Goal: Information Seeking & Learning: Learn about a topic

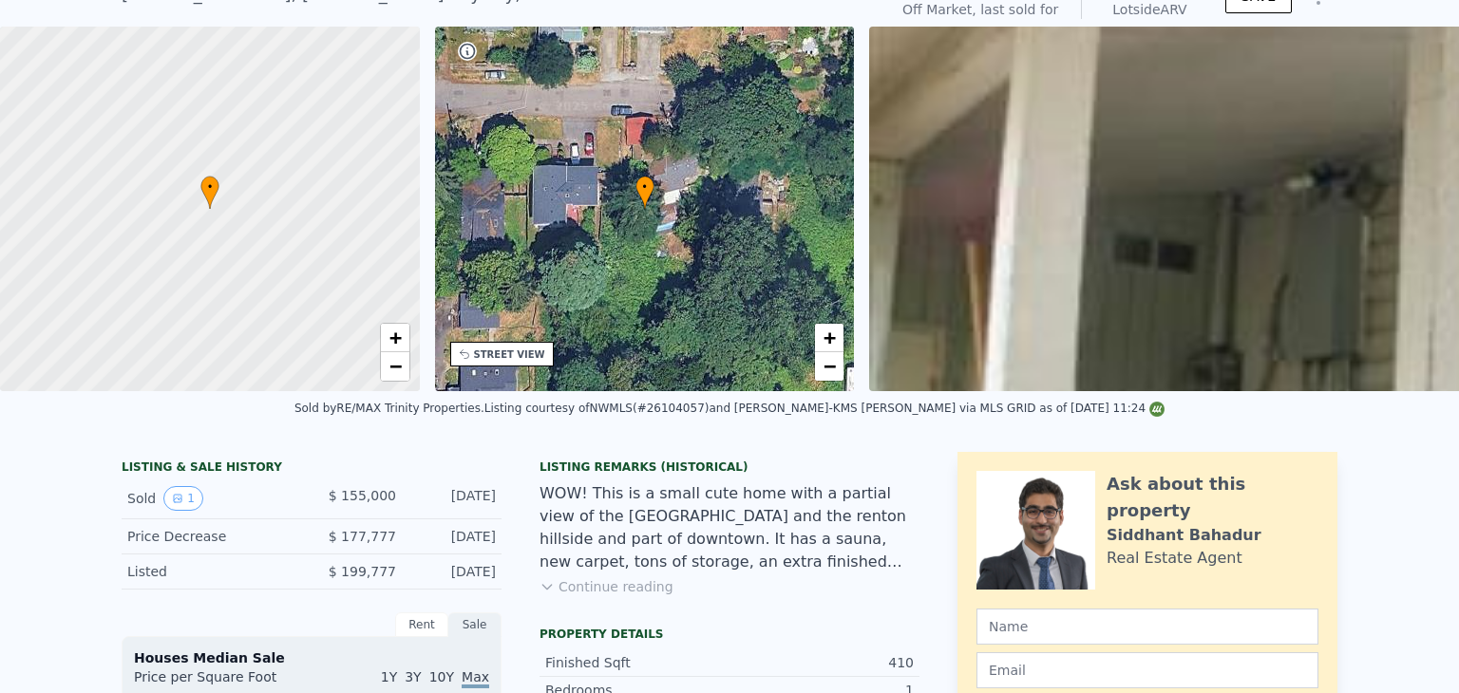
scroll to position [7, 0]
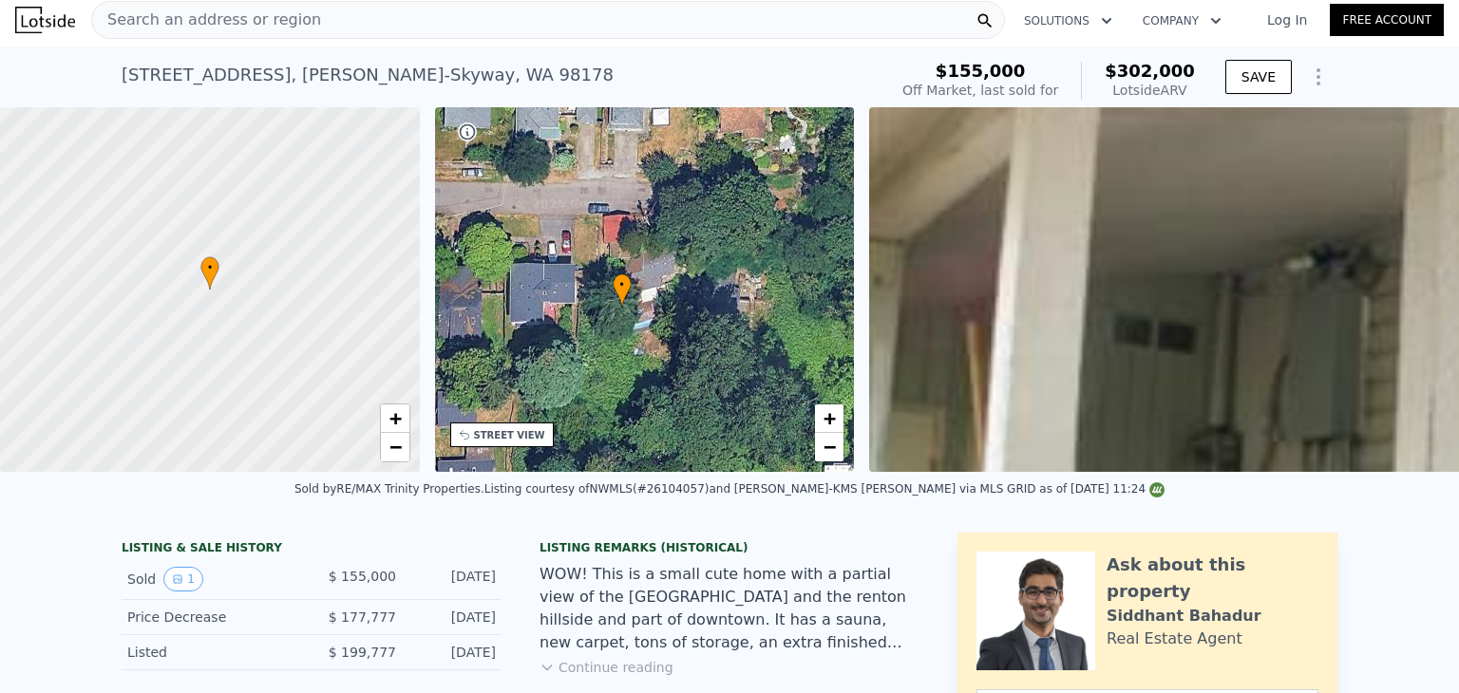
drag, startPoint x: 733, startPoint y: 314, endPoint x: 707, endPoint y: 309, distance: 27.2
click at [707, 309] on div "• + −" at bounding box center [645, 289] width 420 height 365
click at [263, 11] on span "Search an address or region" at bounding box center [206, 20] width 229 height 23
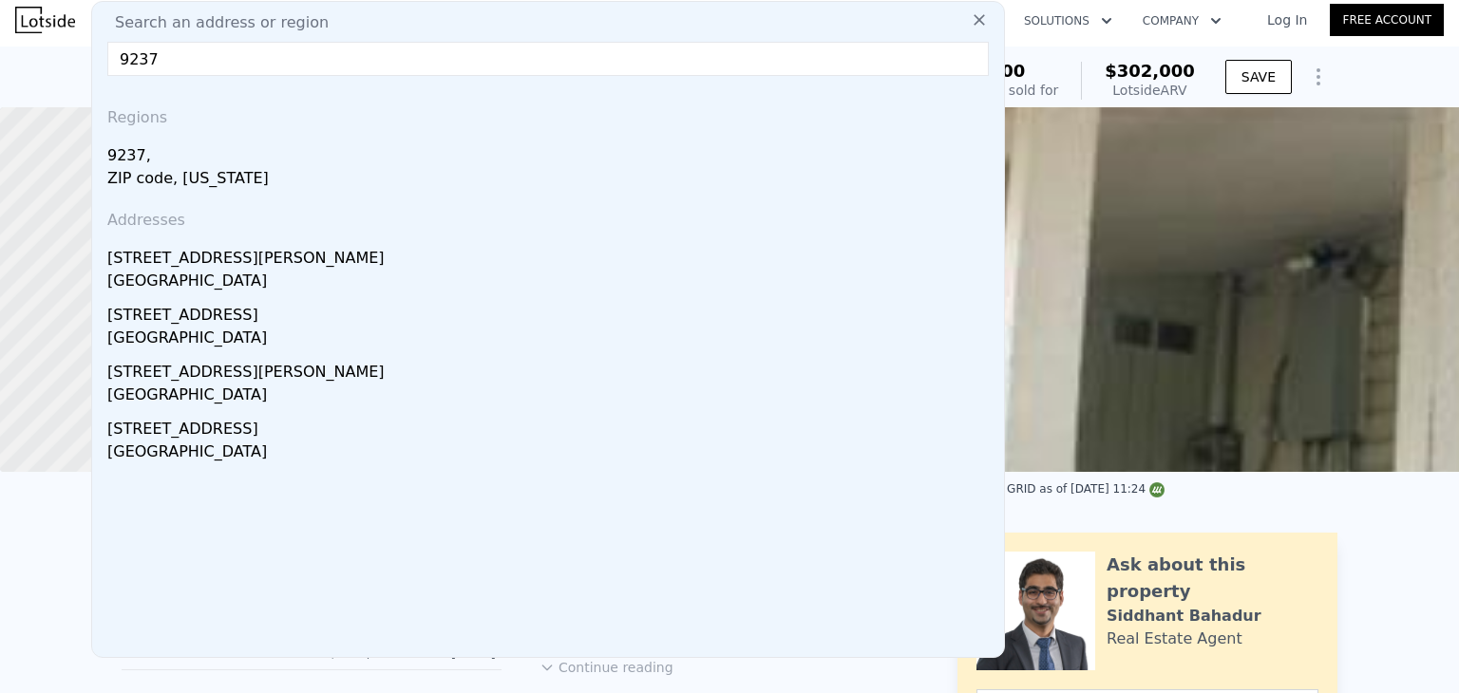
click at [280, 56] on input "9237" at bounding box center [547, 59] width 881 height 34
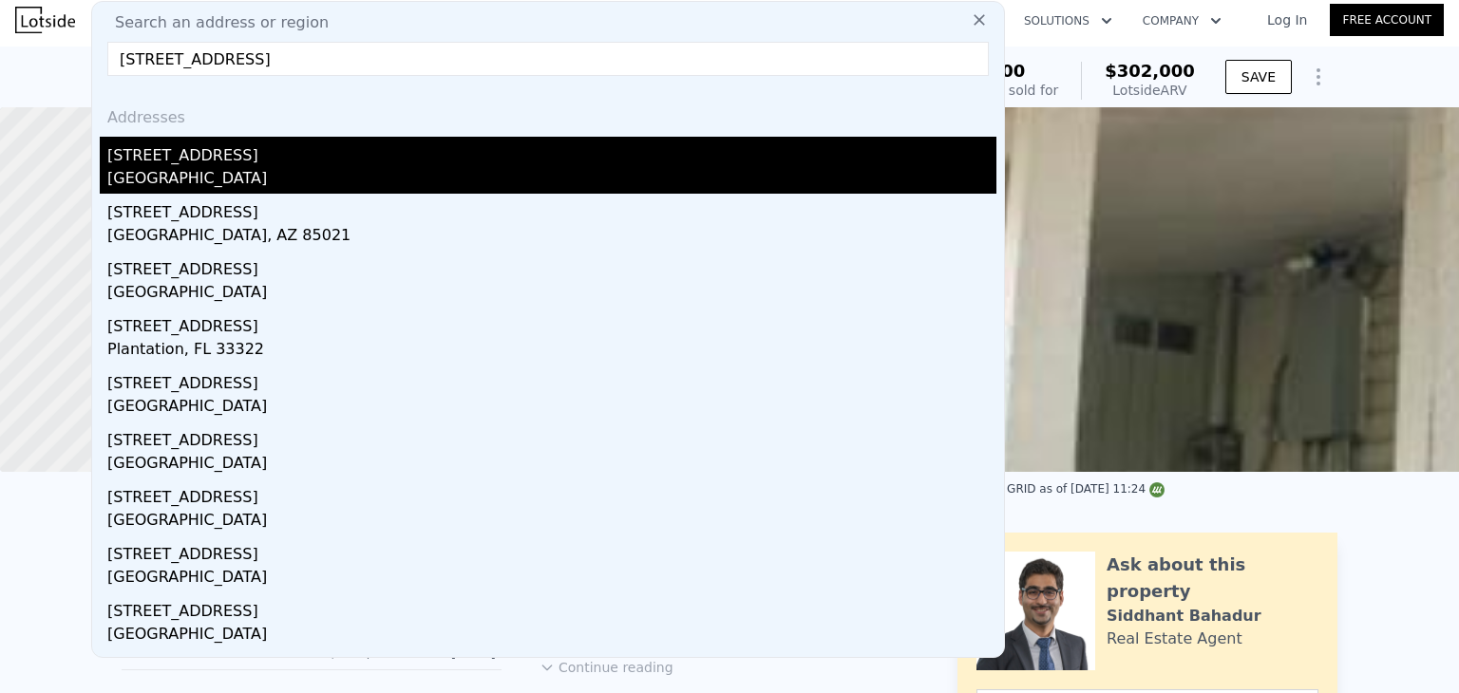
type input "[STREET_ADDRESS]"
click at [213, 164] on div "[STREET_ADDRESS]" at bounding box center [551, 152] width 889 height 30
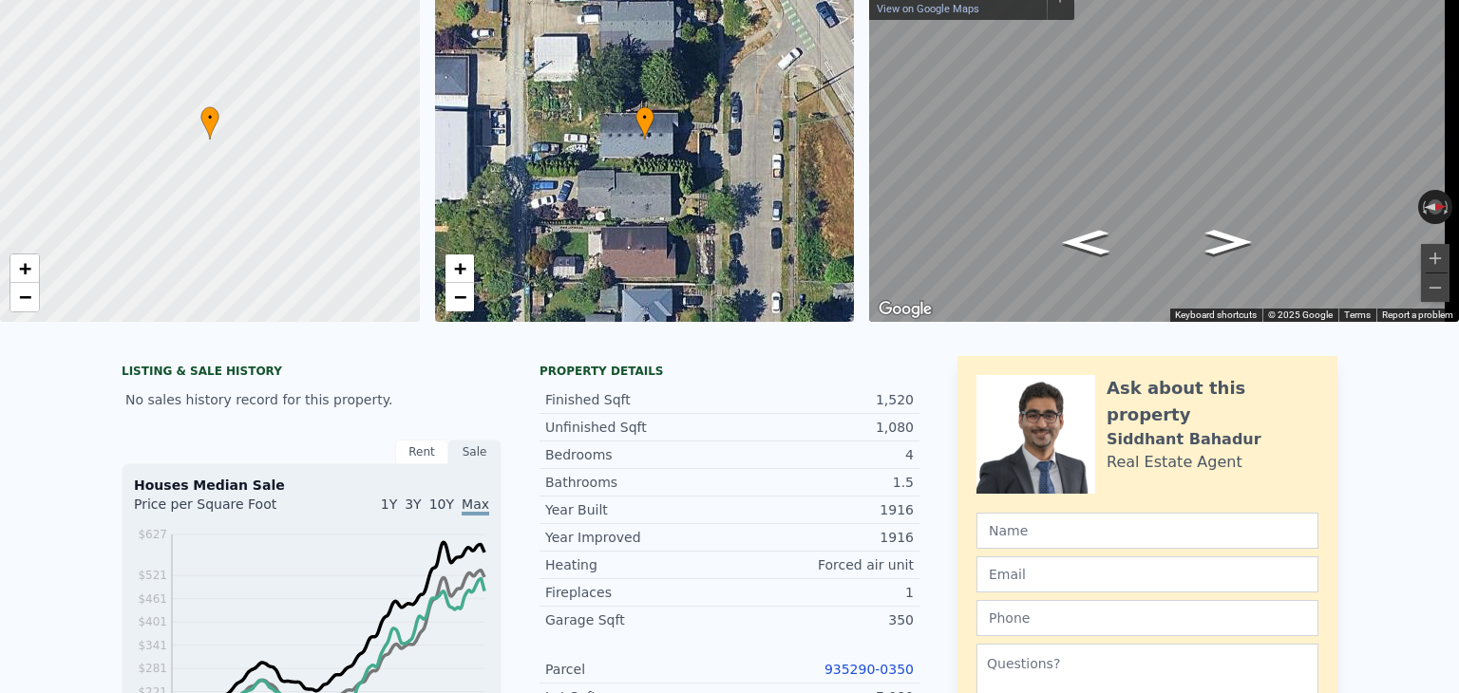
scroll to position [7, 0]
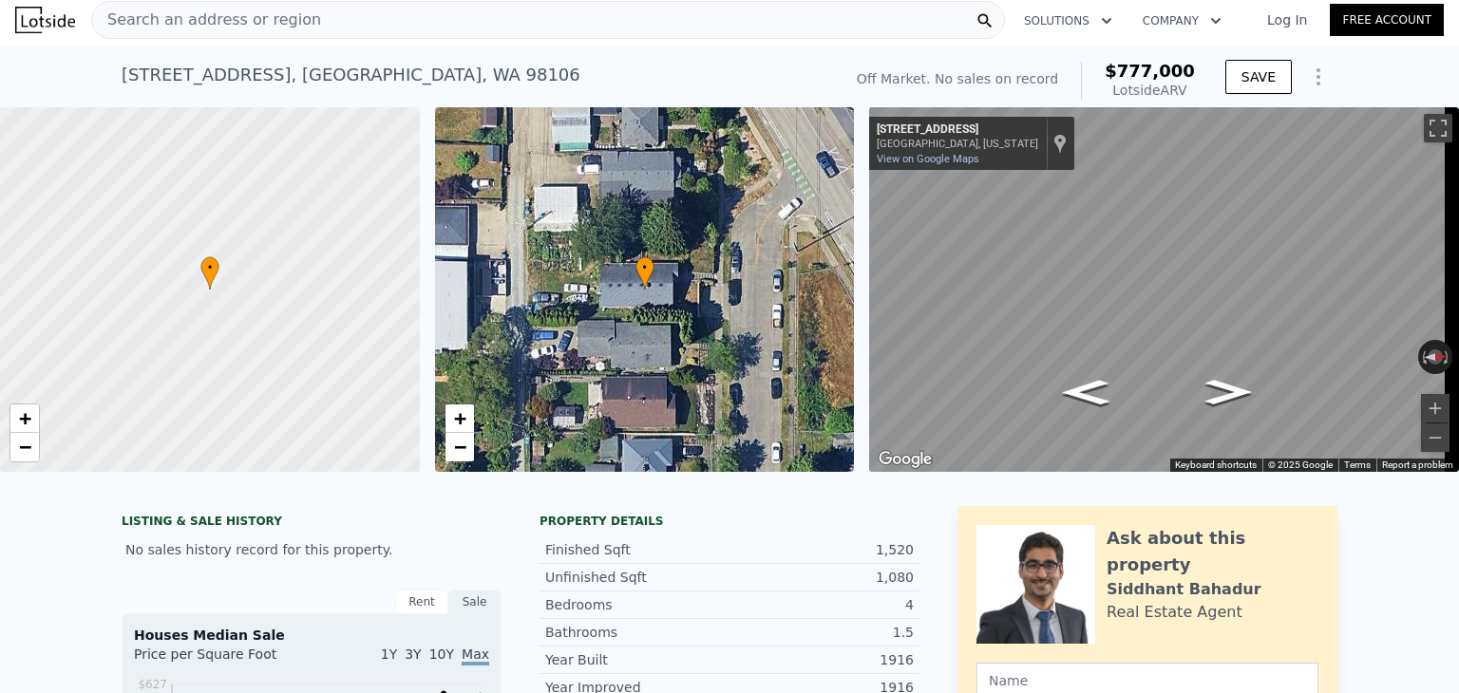
click at [263, 10] on span "Search an address or region" at bounding box center [206, 20] width 229 height 23
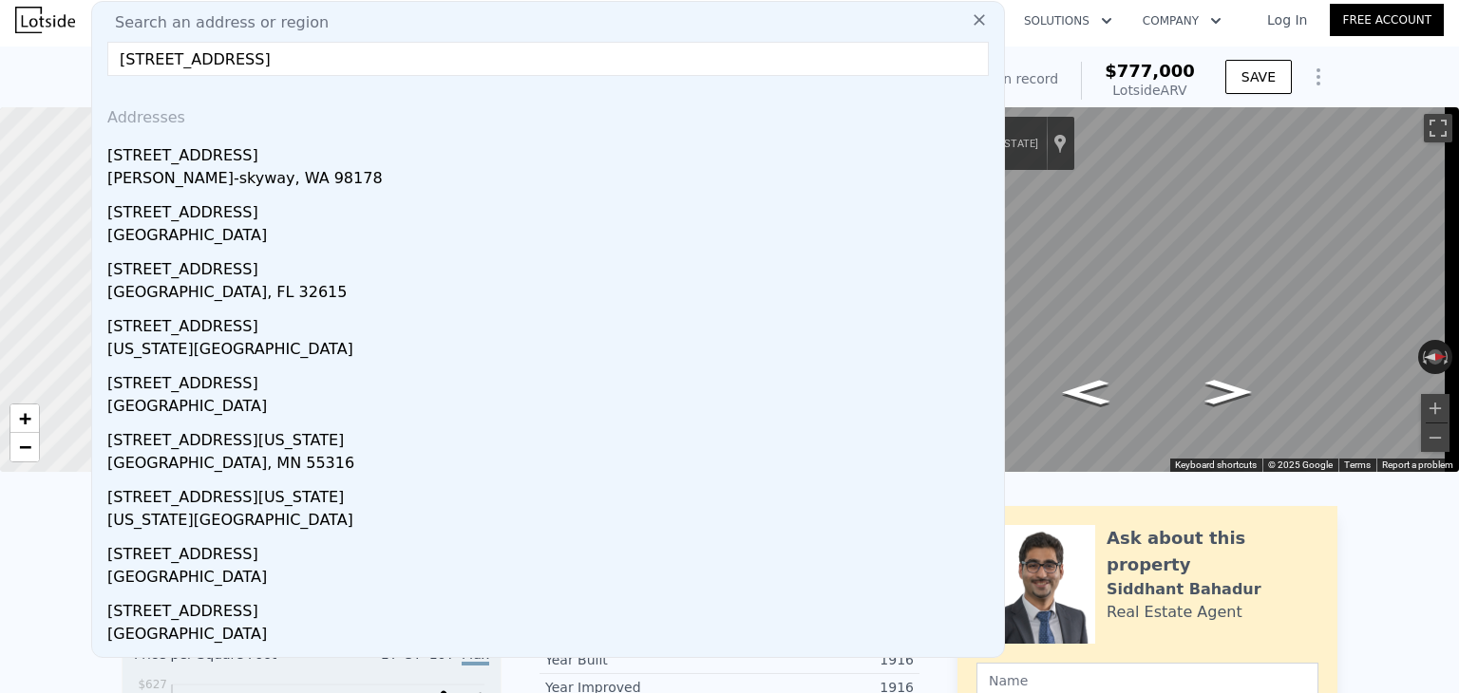
type input "[STREET_ADDRESS]"
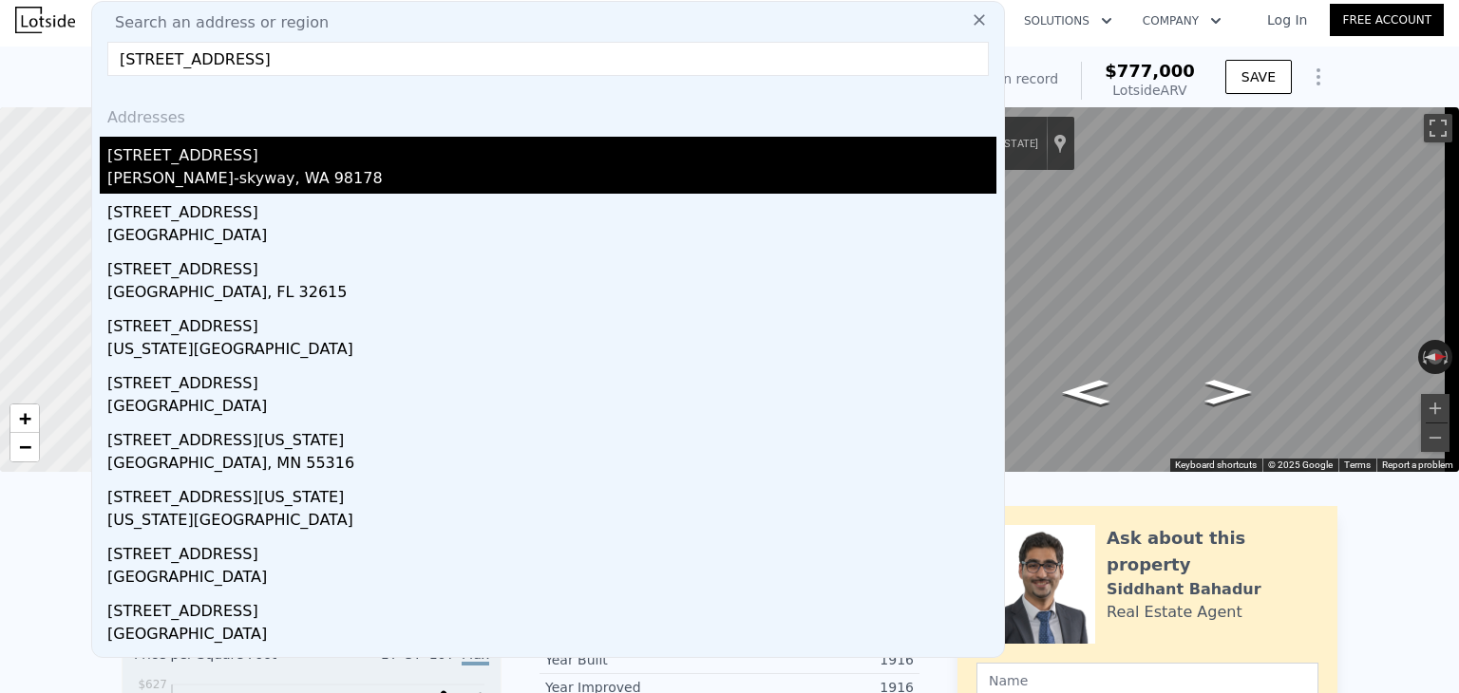
click at [262, 157] on div "[STREET_ADDRESS]" at bounding box center [551, 152] width 889 height 30
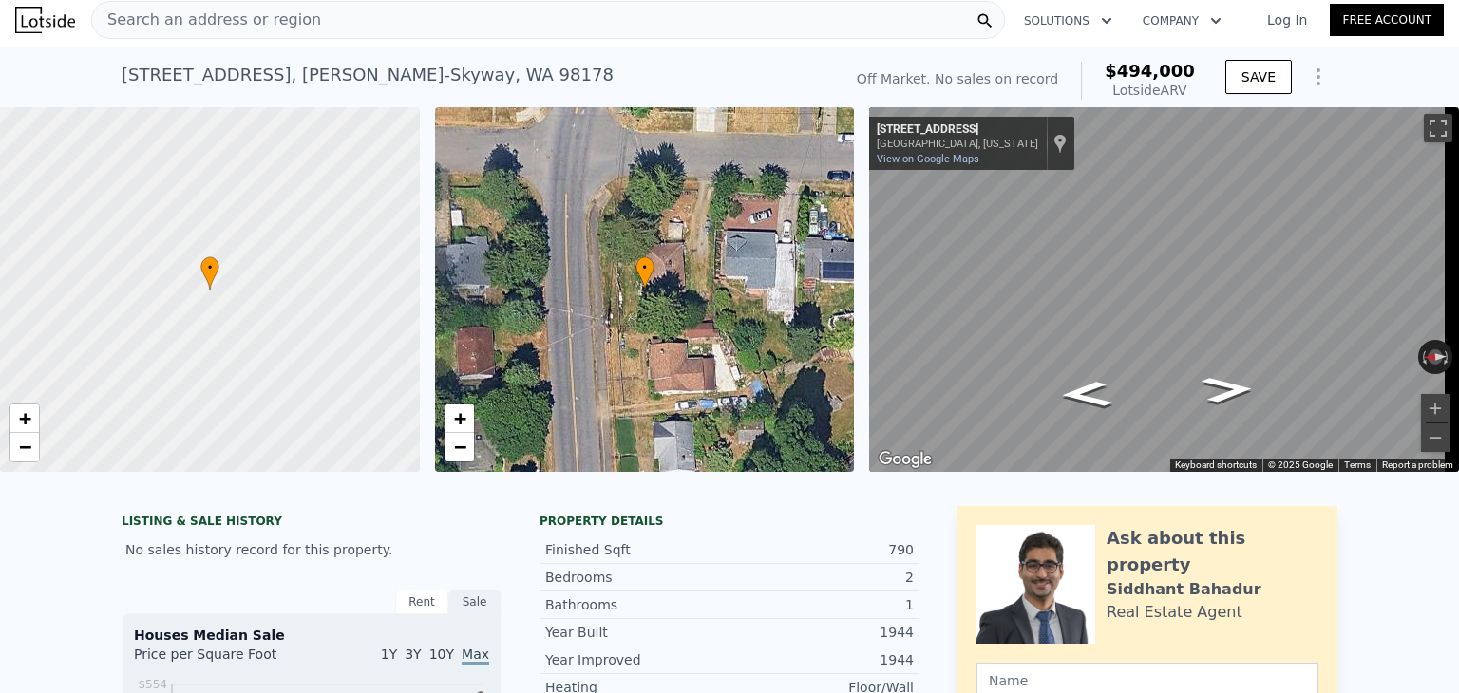
click at [289, 16] on span "Search an address or region" at bounding box center [206, 20] width 229 height 23
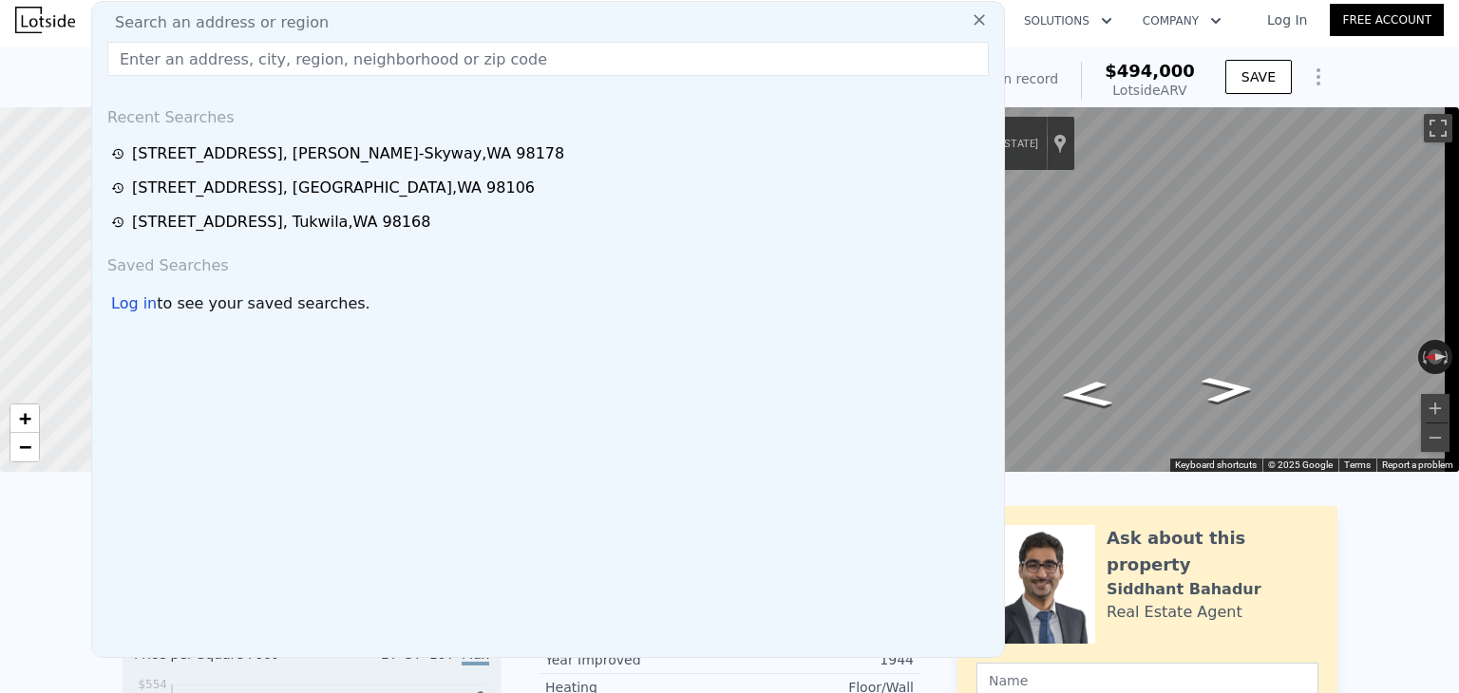
click at [276, 56] on input "text" at bounding box center [547, 59] width 881 height 34
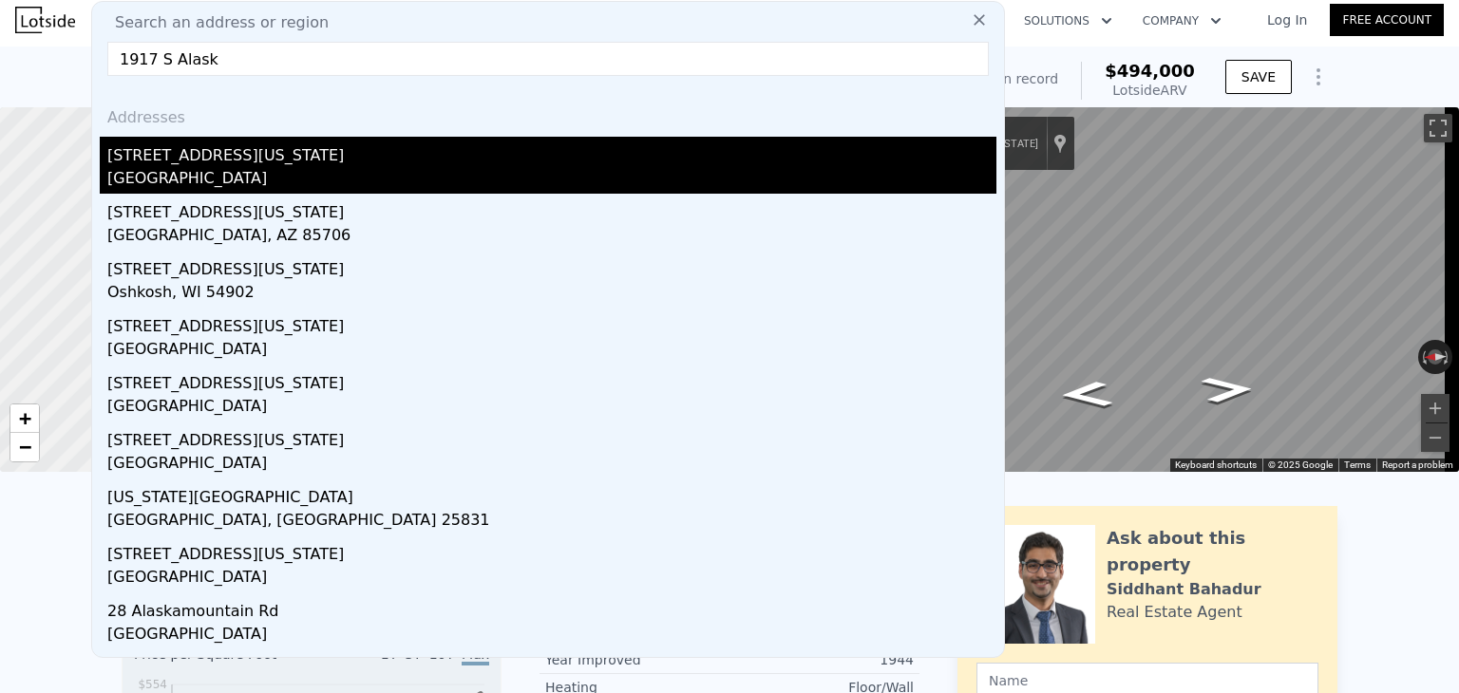
type input "1917 S Alask"
click at [243, 152] on div "[STREET_ADDRESS][US_STATE]" at bounding box center [551, 152] width 889 height 30
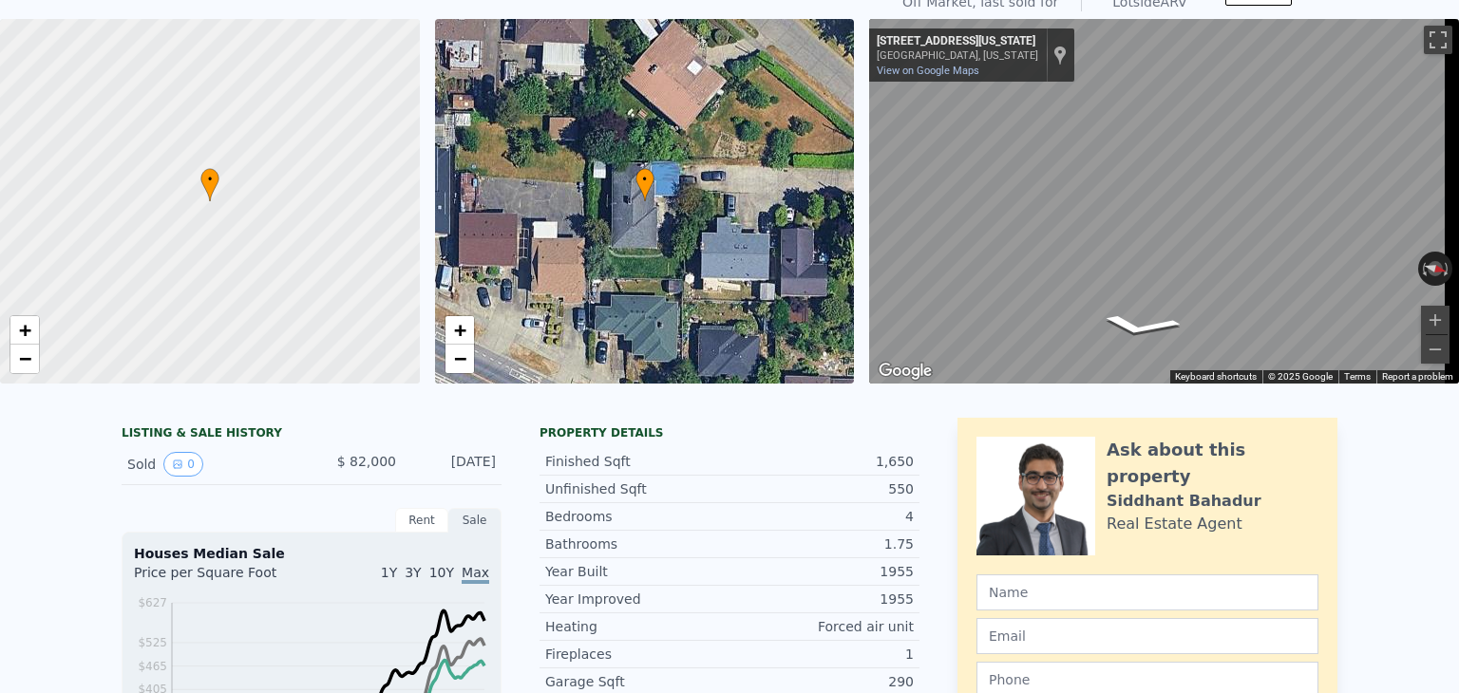
scroll to position [7, 0]
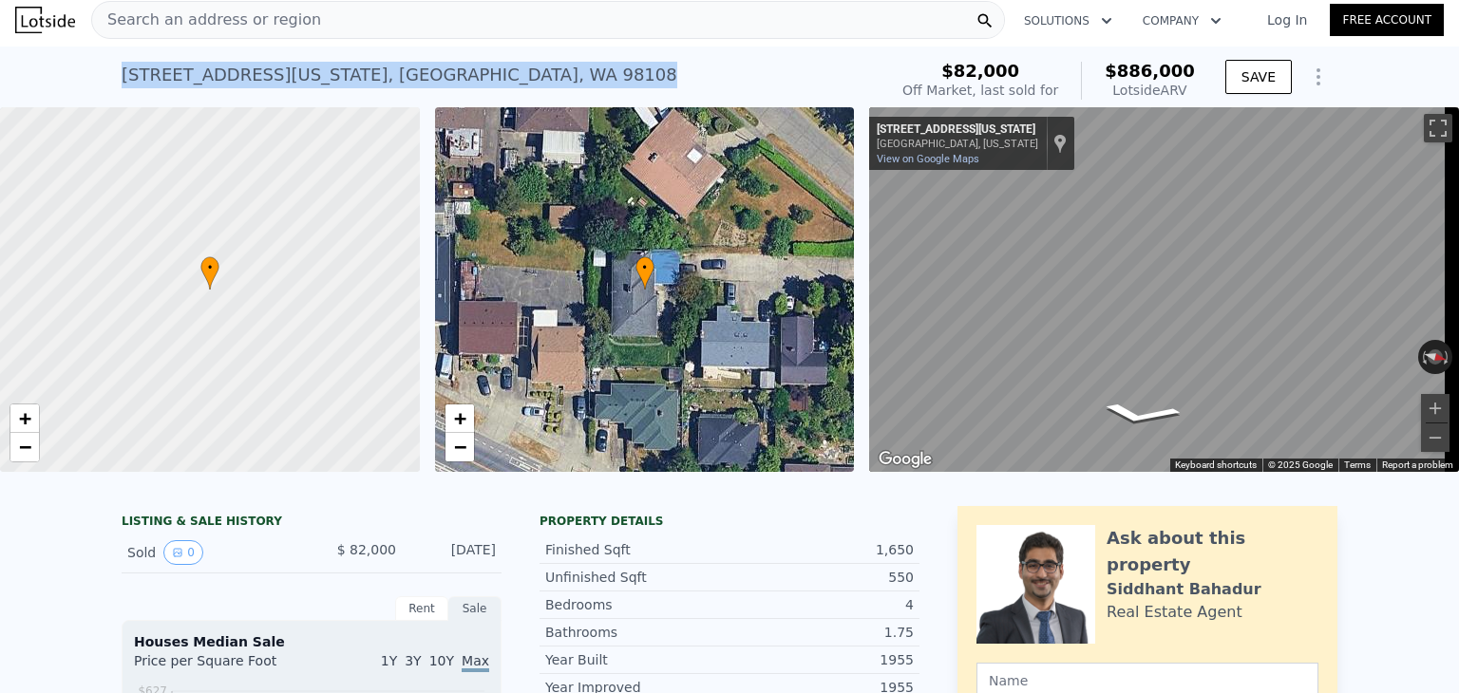
drag, startPoint x: 395, startPoint y: 62, endPoint x: 154, endPoint y: 83, distance: 242.1
click at [109, 88] on div "[STREET_ADDRESS][US_STATE] Sold [DATE] for $82k (~ARV $886k ) $82,000 Off Marke…" at bounding box center [729, 77] width 1459 height 61
copy div "[STREET_ADDRESS][US_STATE]"
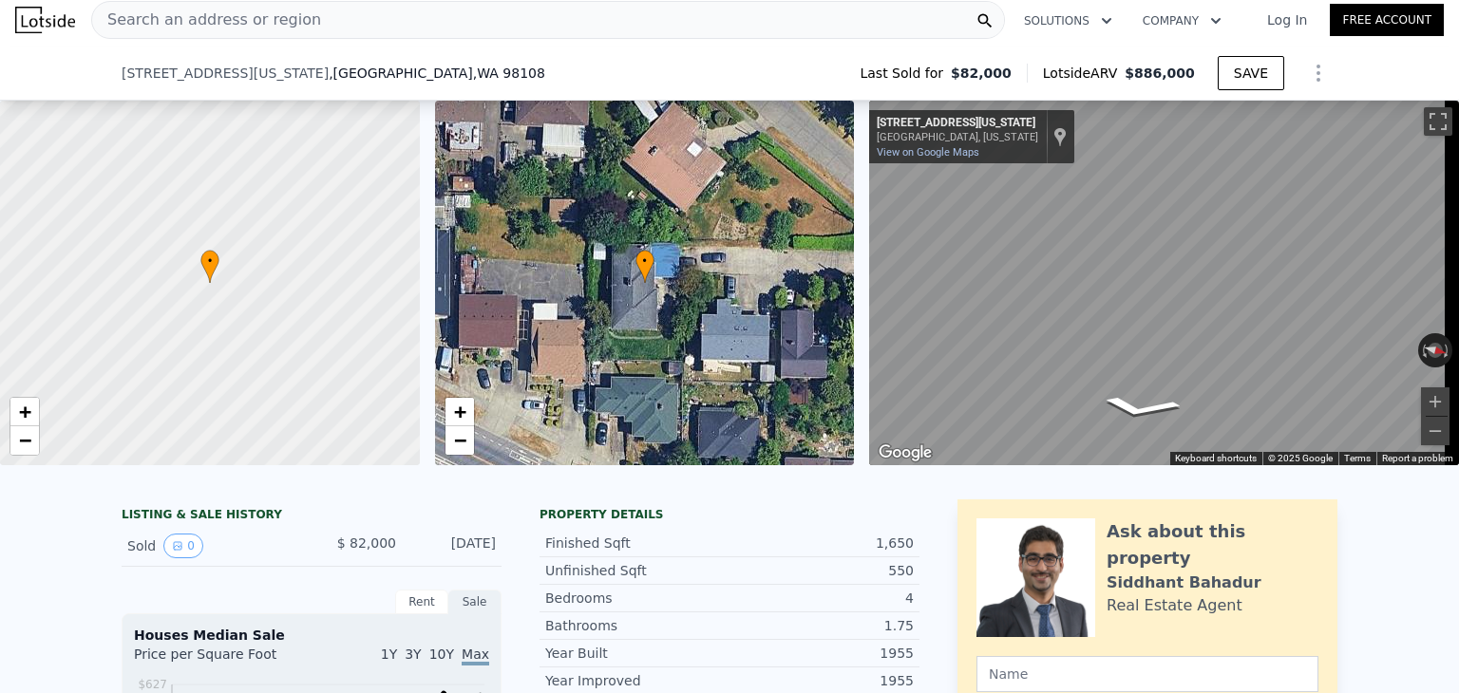
scroll to position [570, 0]
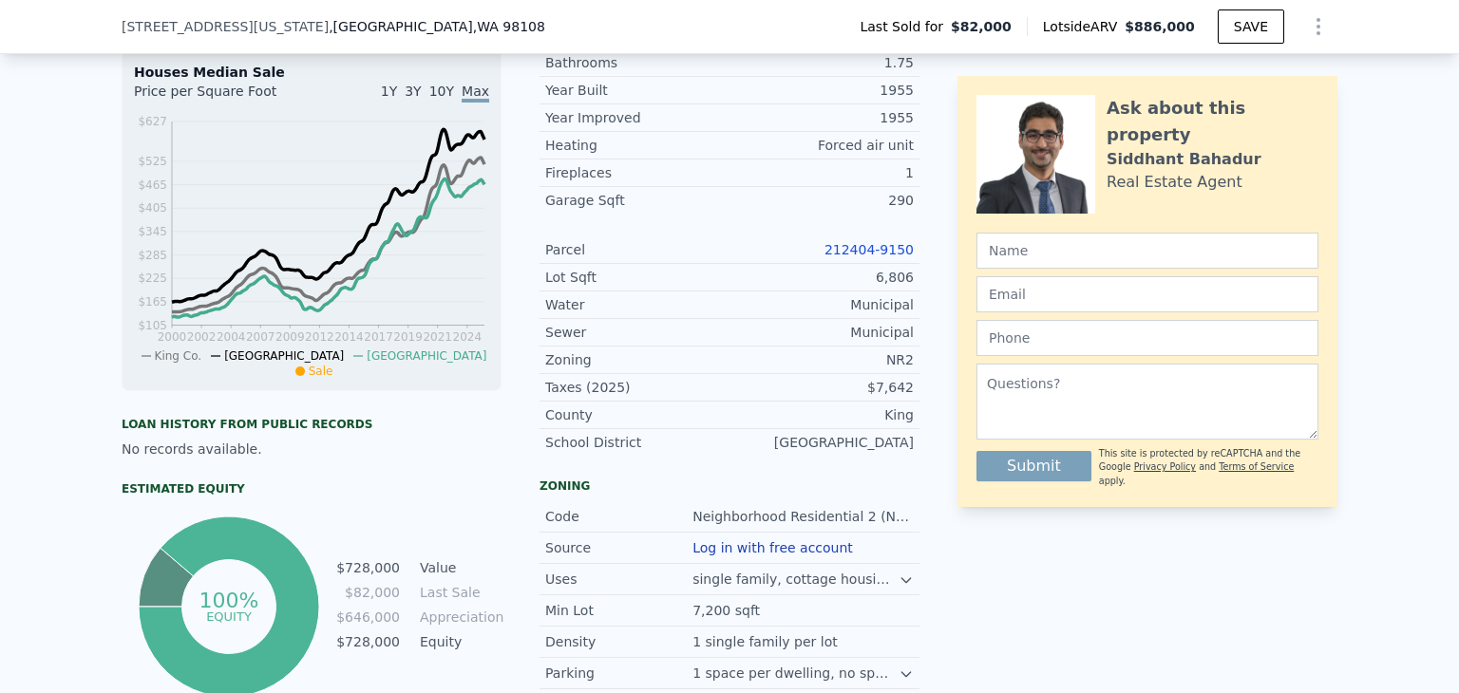
click at [883, 257] on link "212404-9150" at bounding box center [868, 249] width 89 height 15
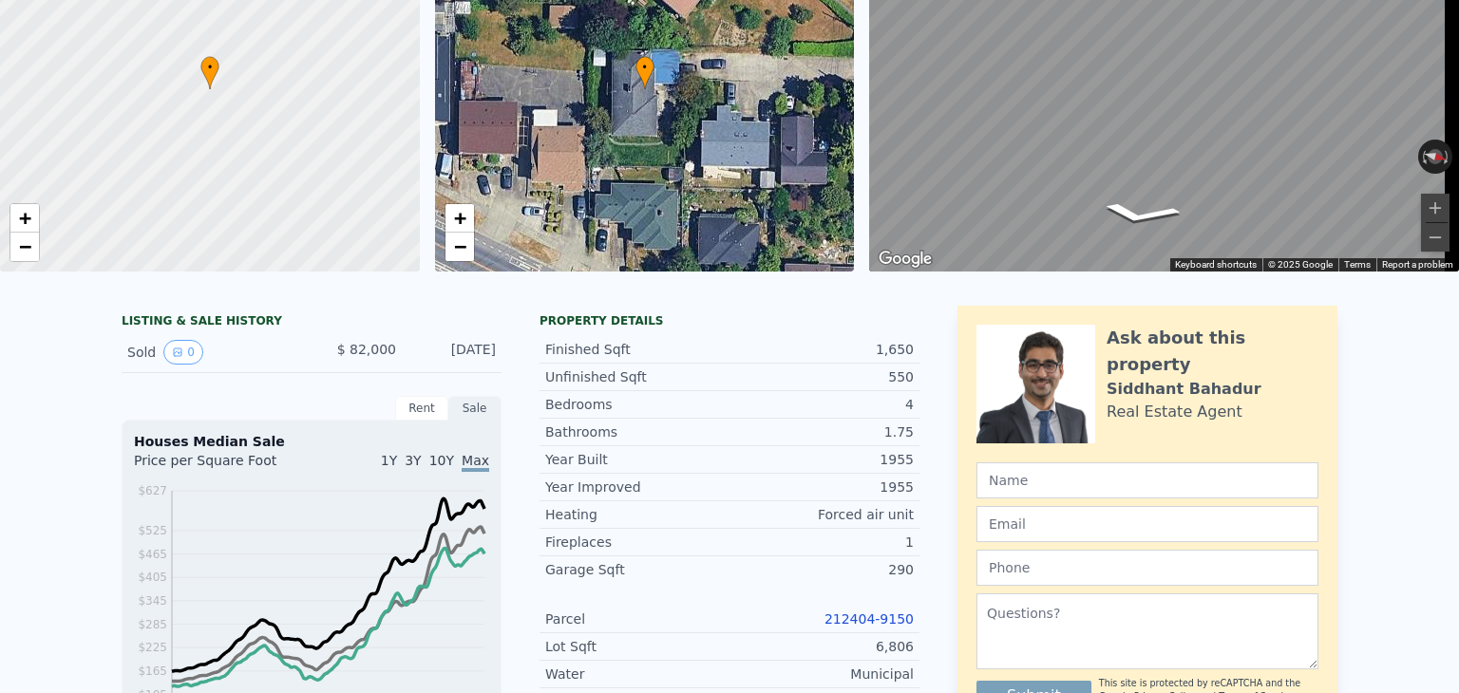
scroll to position [0, 0]
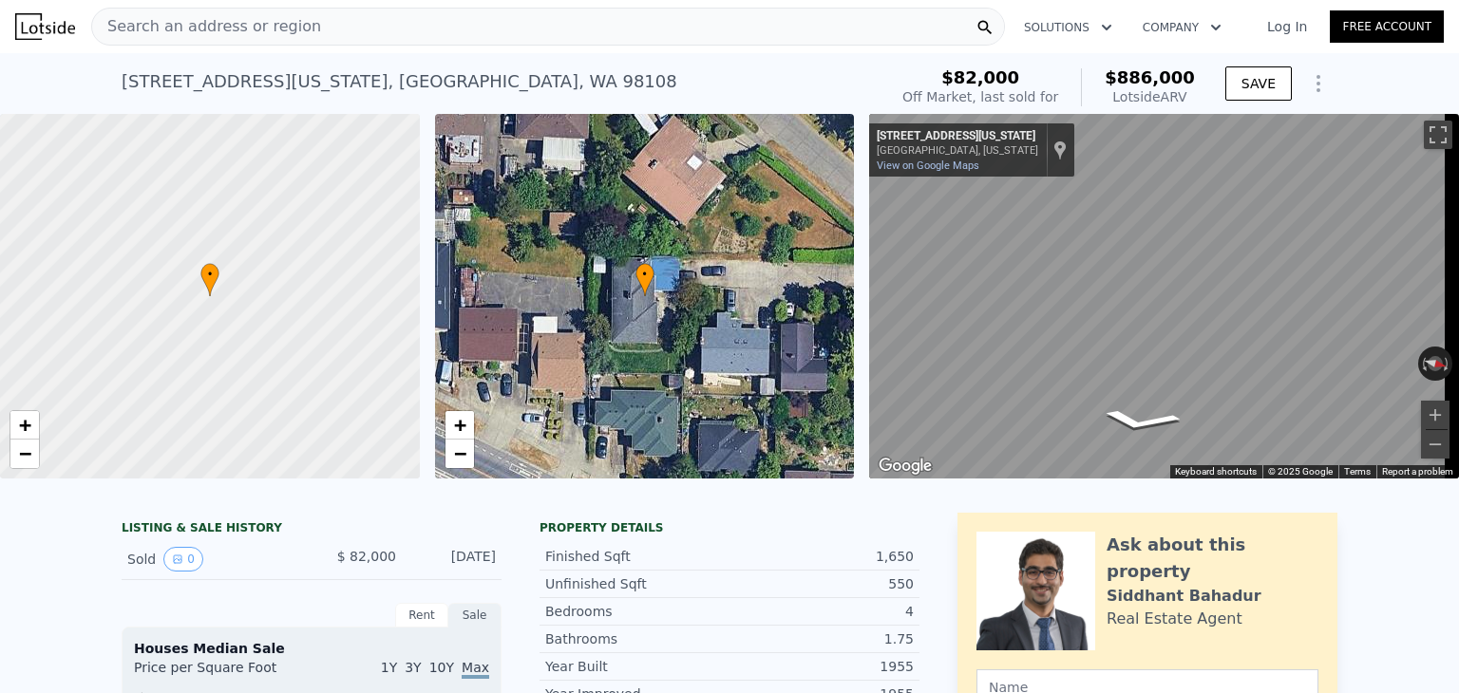
click at [308, 28] on div "Search an address or region" at bounding box center [548, 27] width 914 height 38
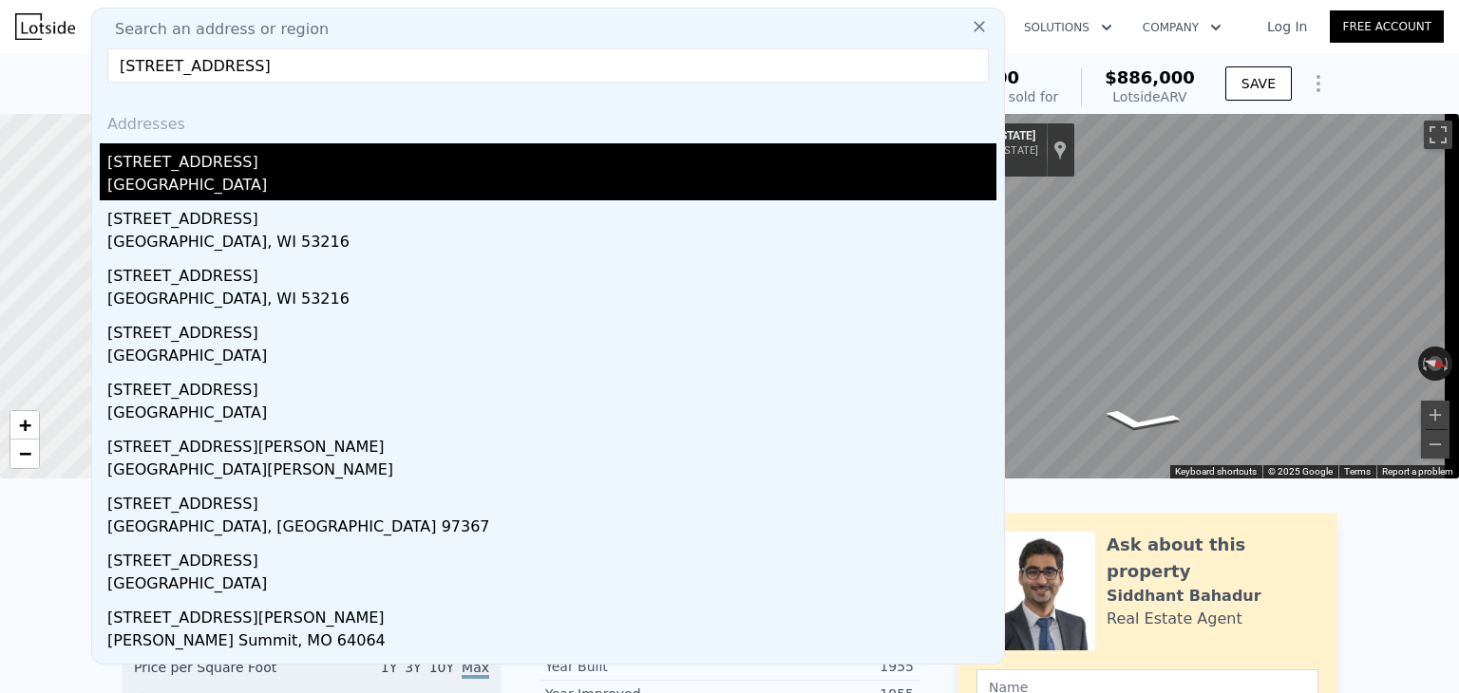
type input "[STREET_ADDRESS]"
click at [235, 181] on div "[GEOGRAPHIC_DATA]" at bounding box center [551, 187] width 889 height 27
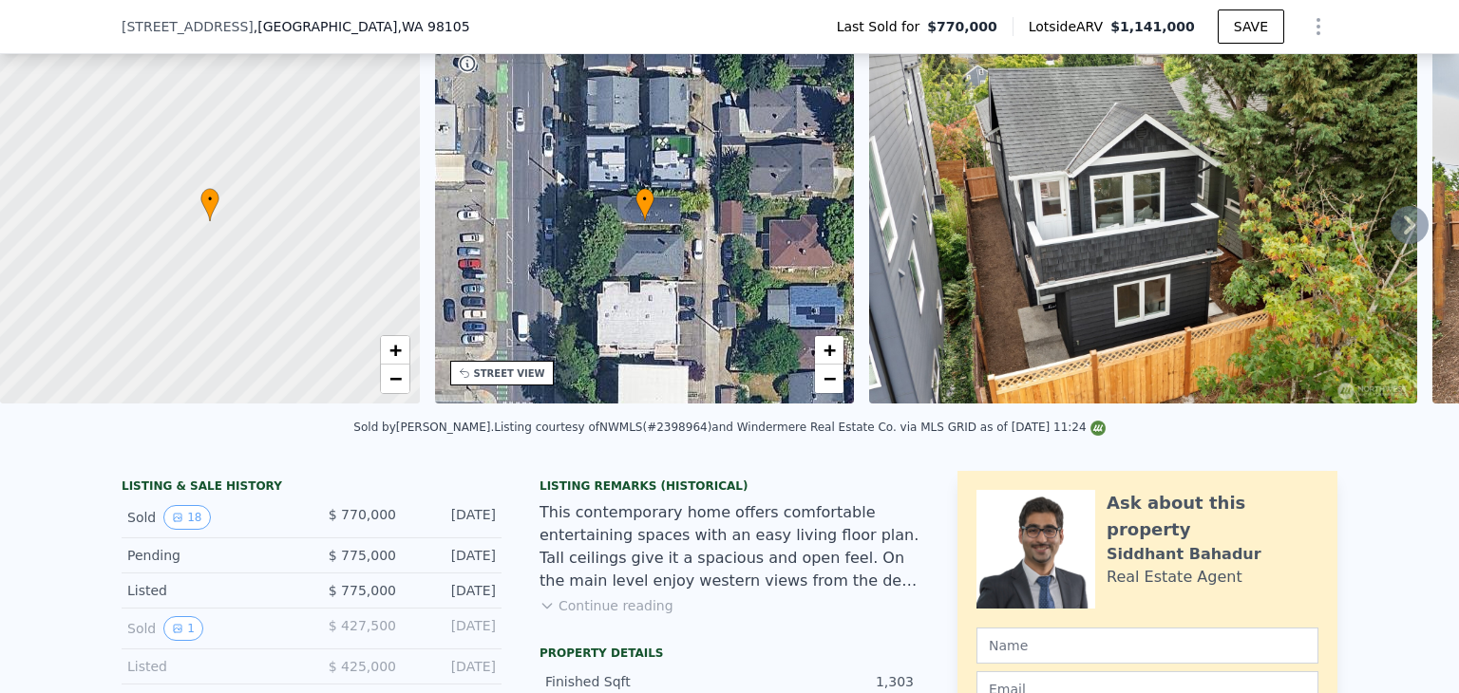
scroll to position [87, 0]
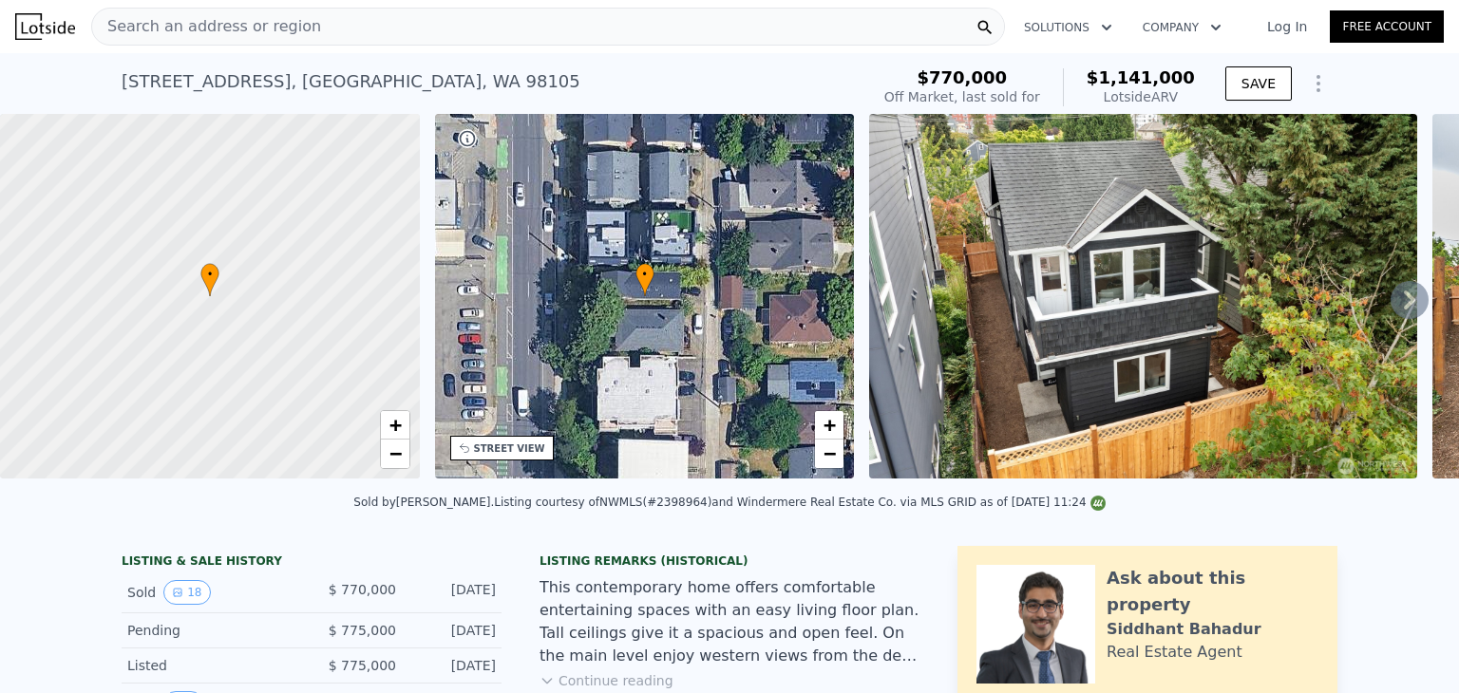
click at [191, 18] on span "Search an address or region" at bounding box center [206, 26] width 229 height 23
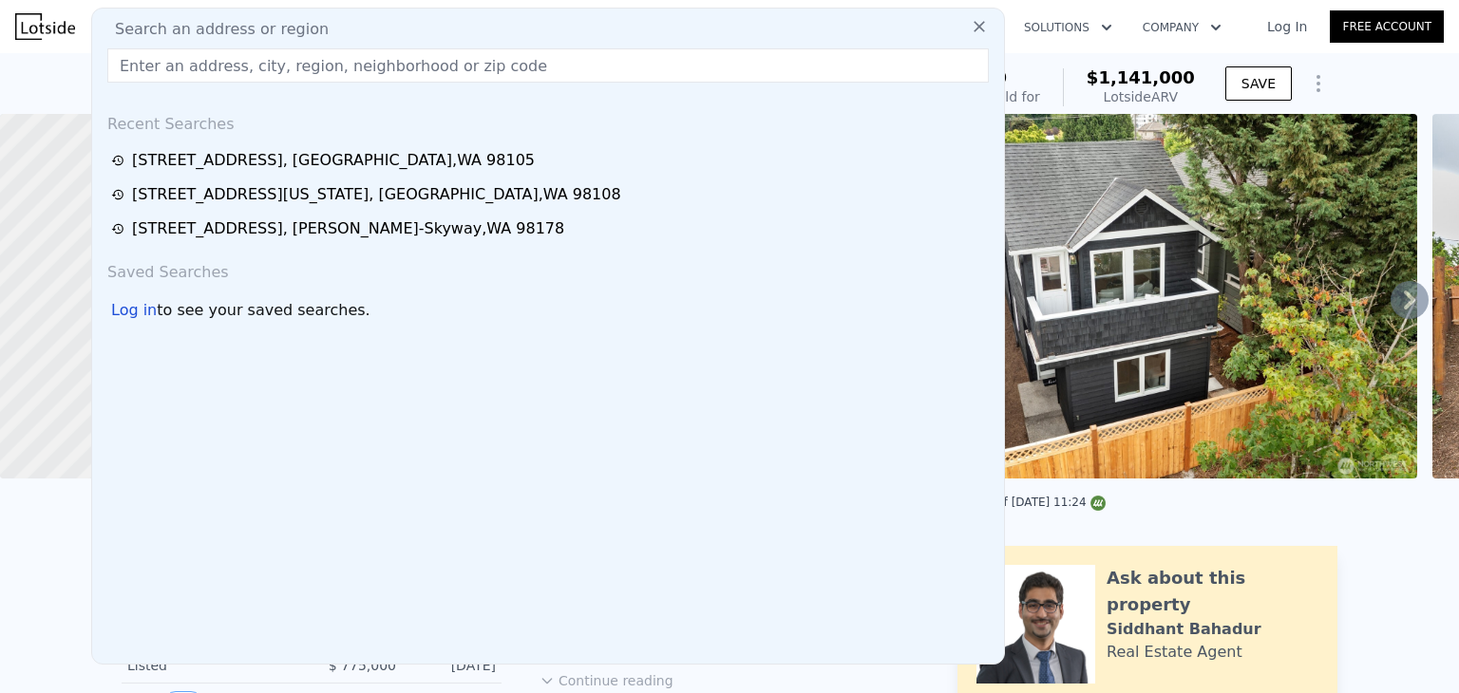
click at [207, 51] on input "text" at bounding box center [547, 65] width 881 height 34
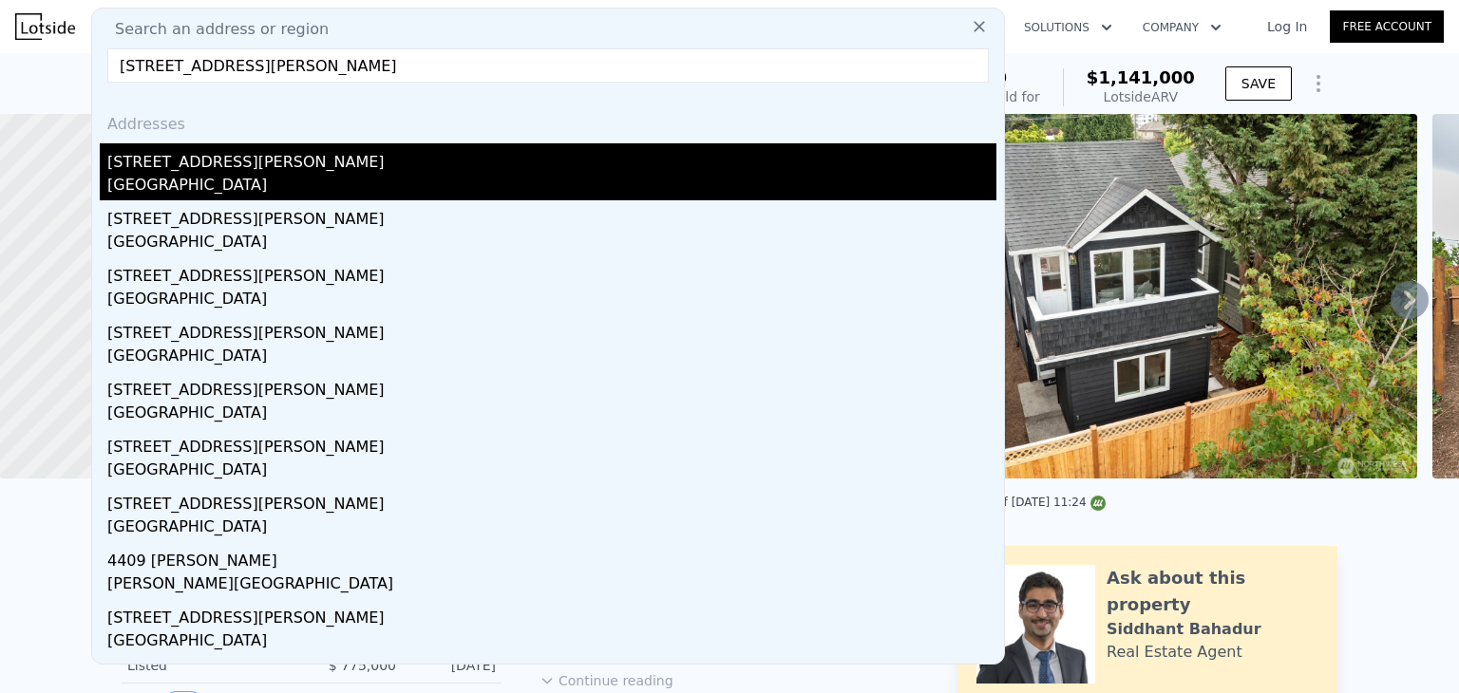
type input "[STREET_ADDRESS][PERSON_NAME]"
click at [218, 174] on div "[GEOGRAPHIC_DATA]" at bounding box center [551, 187] width 889 height 27
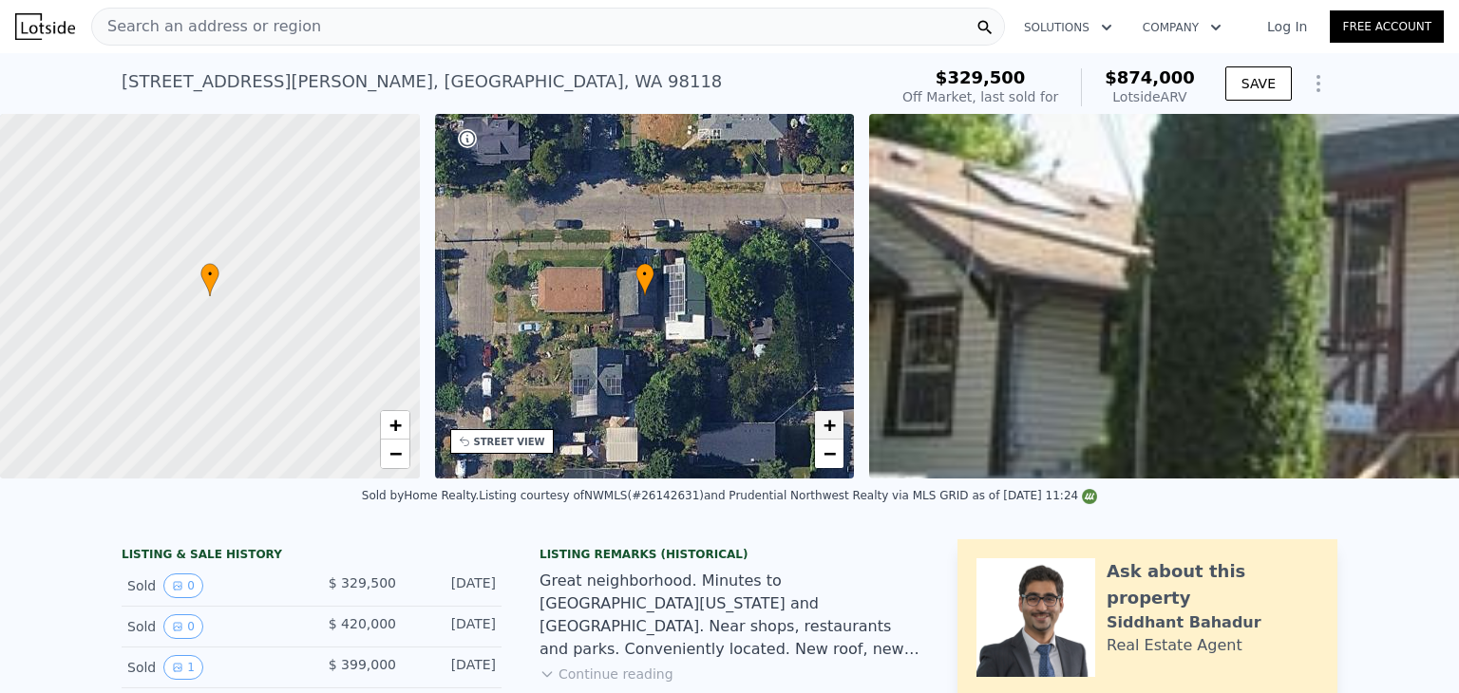
click at [832, 425] on span "+" at bounding box center [829, 425] width 12 height 24
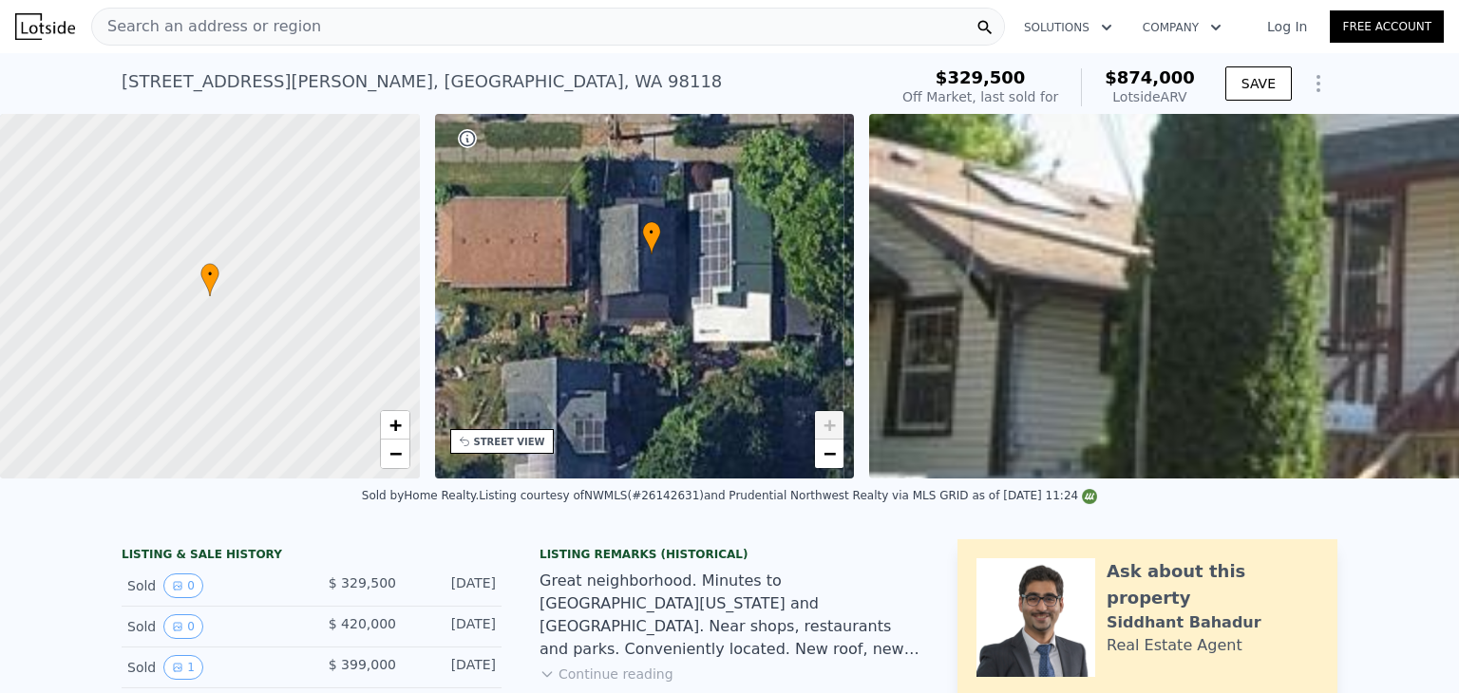
drag, startPoint x: 723, startPoint y: 377, endPoint x: 728, endPoint y: 343, distance: 34.5
click at [728, 343] on div "• + −" at bounding box center [645, 296] width 420 height 365
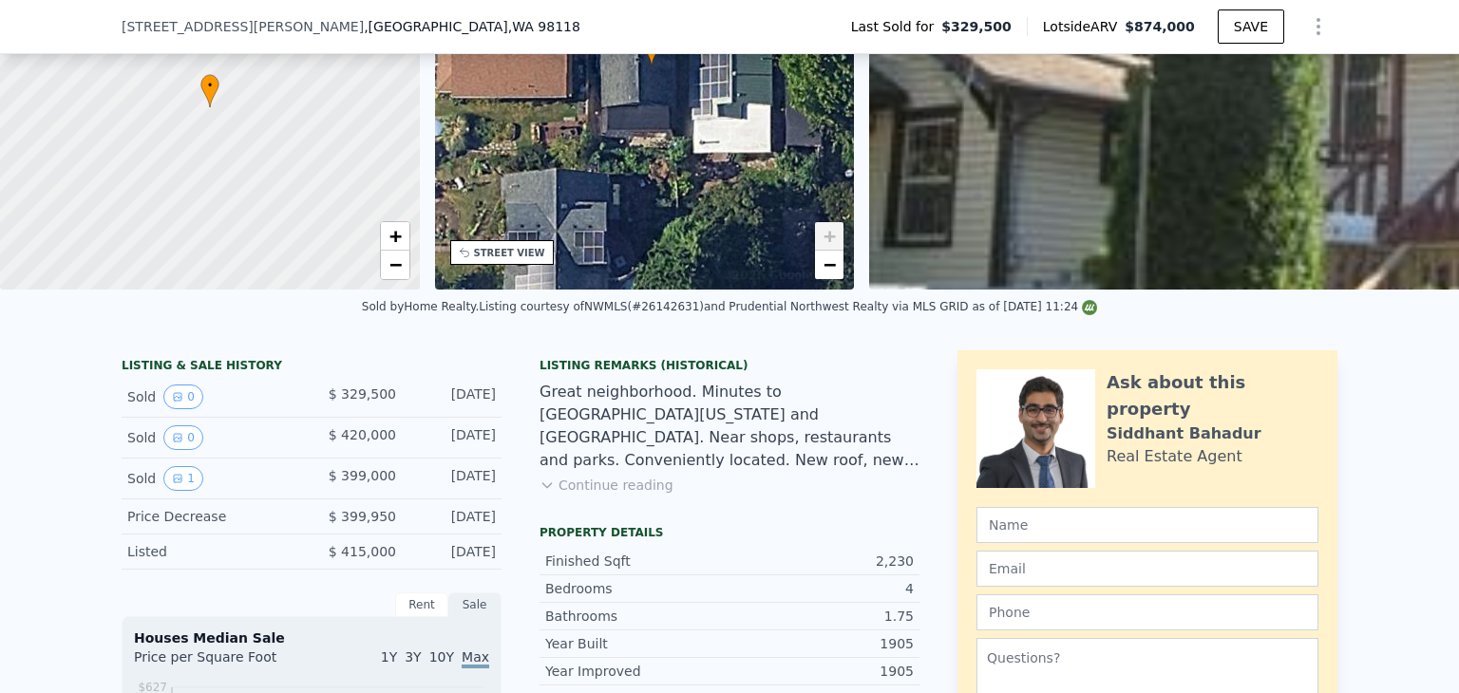
scroll to position [380, 0]
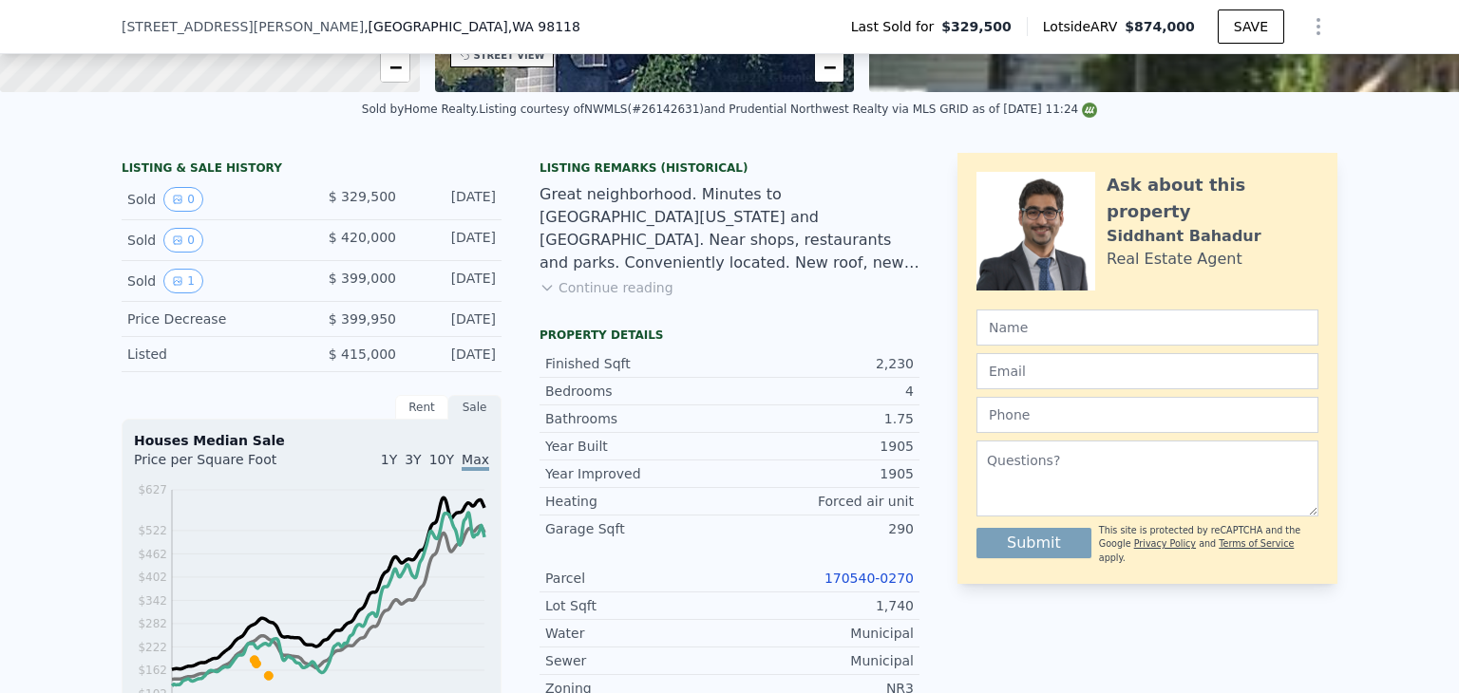
click at [896, 585] on link "170540-0270" at bounding box center [868, 578] width 89 height 15
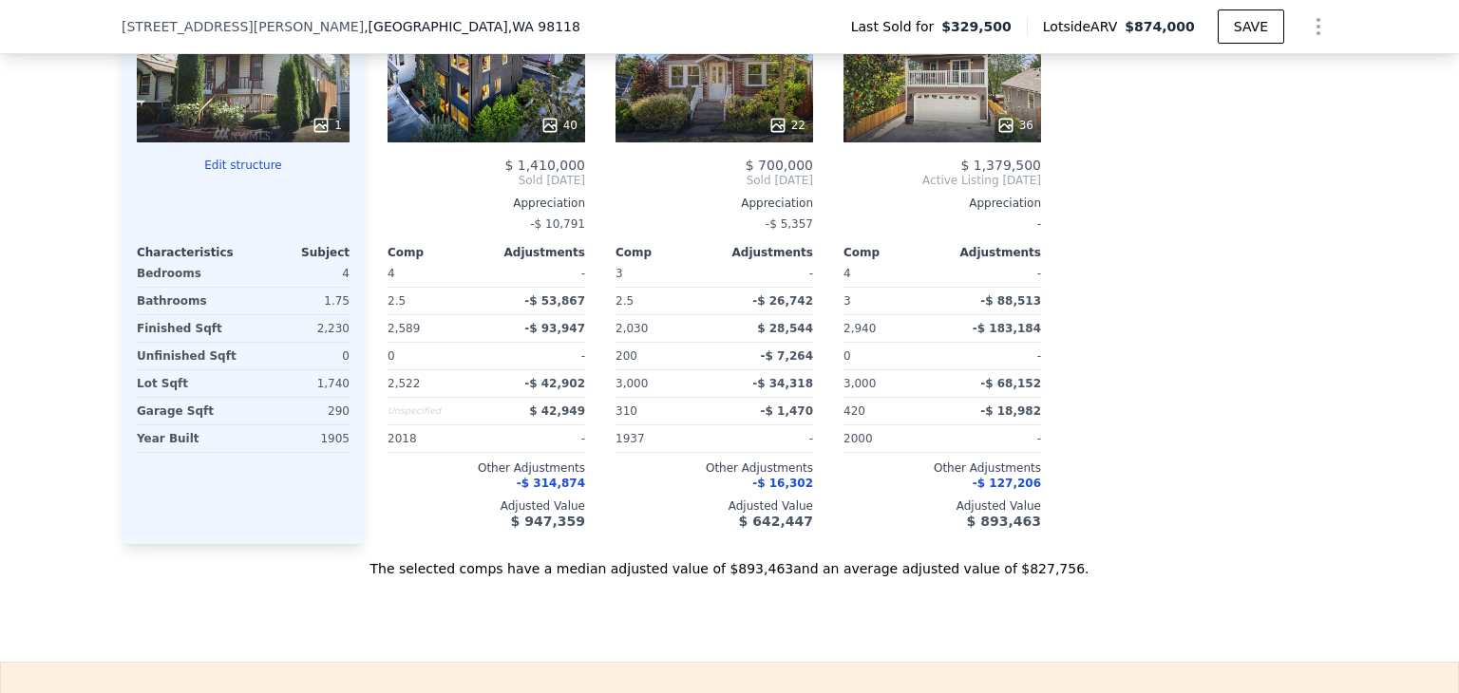
scroll to position [2747, 0]
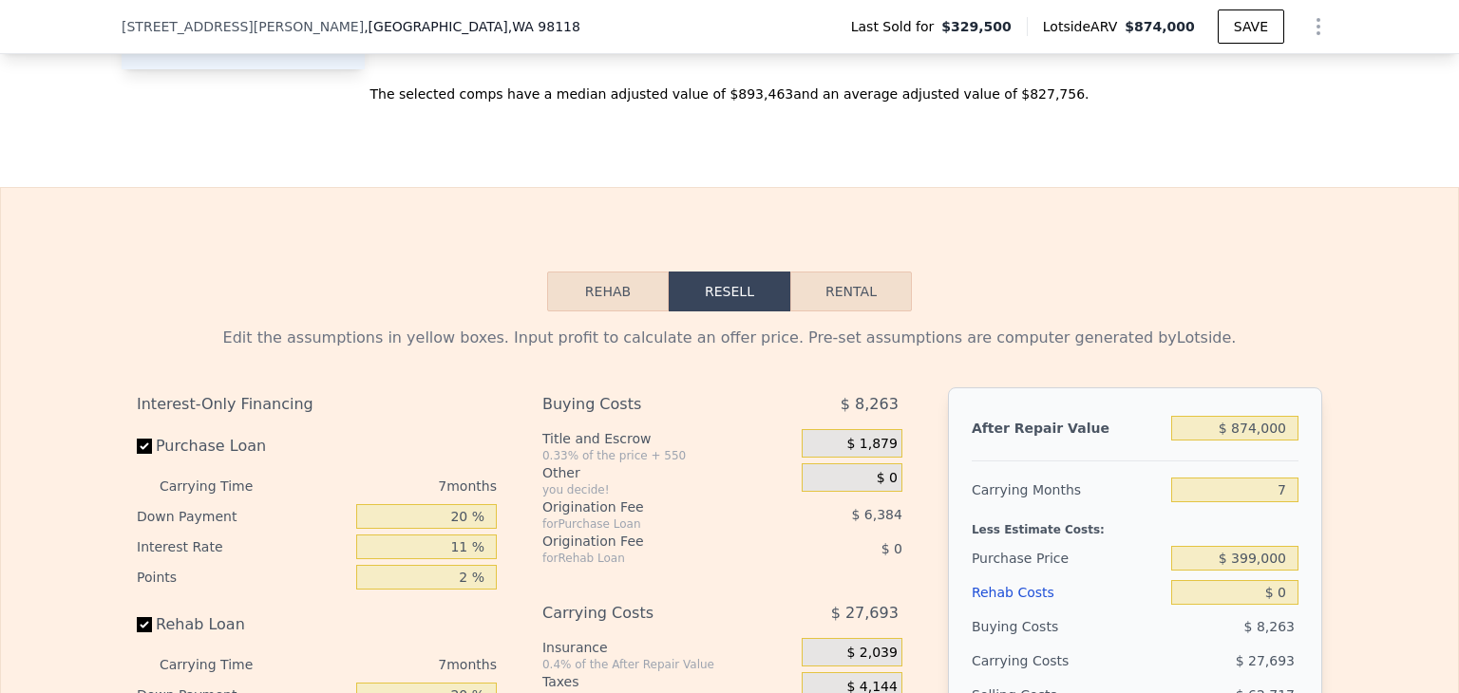
click at [577, 301] on button "Rehab" at bounding box center [608, 292] width 122 height 40
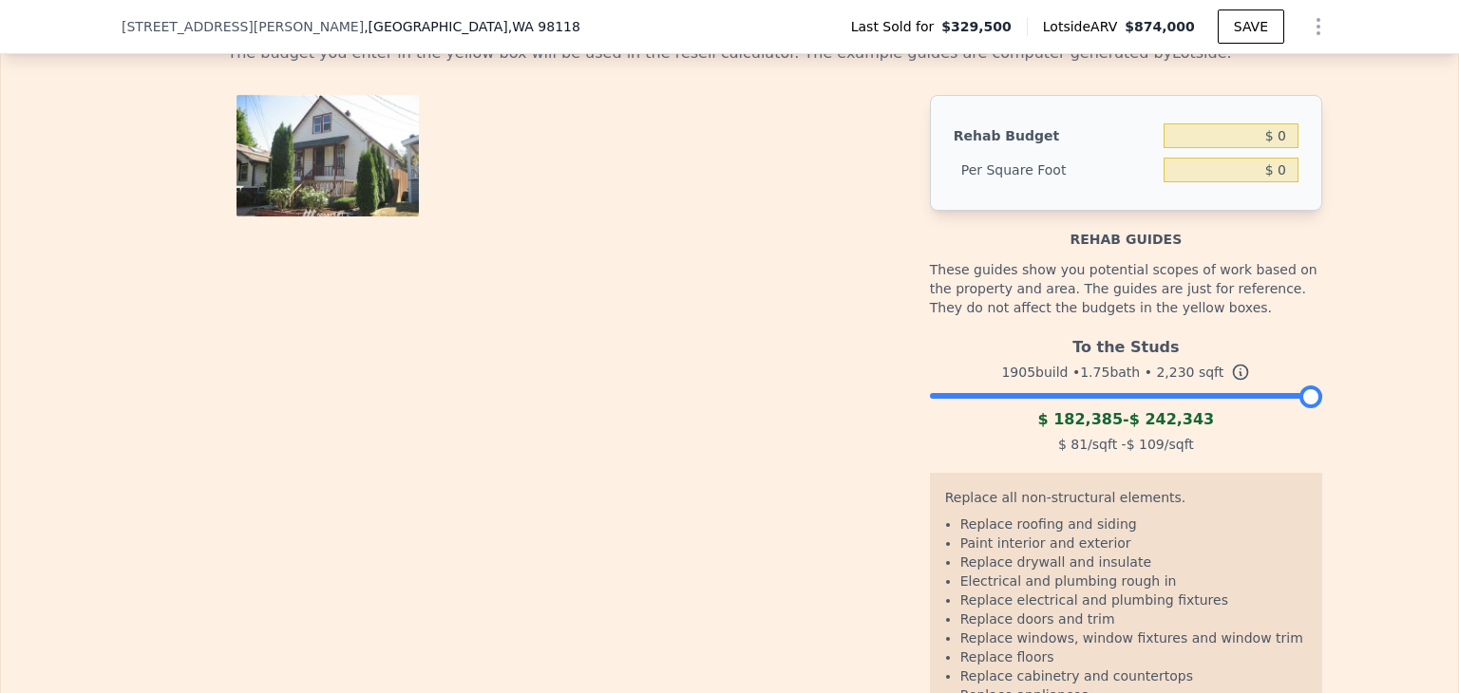
scroll to position [3032, 0]
drag, startPoint x: 1185, startPoint y: 388, endPoint x: 1125, endPoint y: 394, distance: 60.1
click at [1125, 394] on div "To the Studs 1905 build • 1.75 bath • 2,230 sqft $ 182,385 - $ 242,343 $ 81 /sq…" at bounding box center [1126, 393] width 392 height 129
click at [1125, 397] on div at bounding box center [1126, 391] width 392 height 11
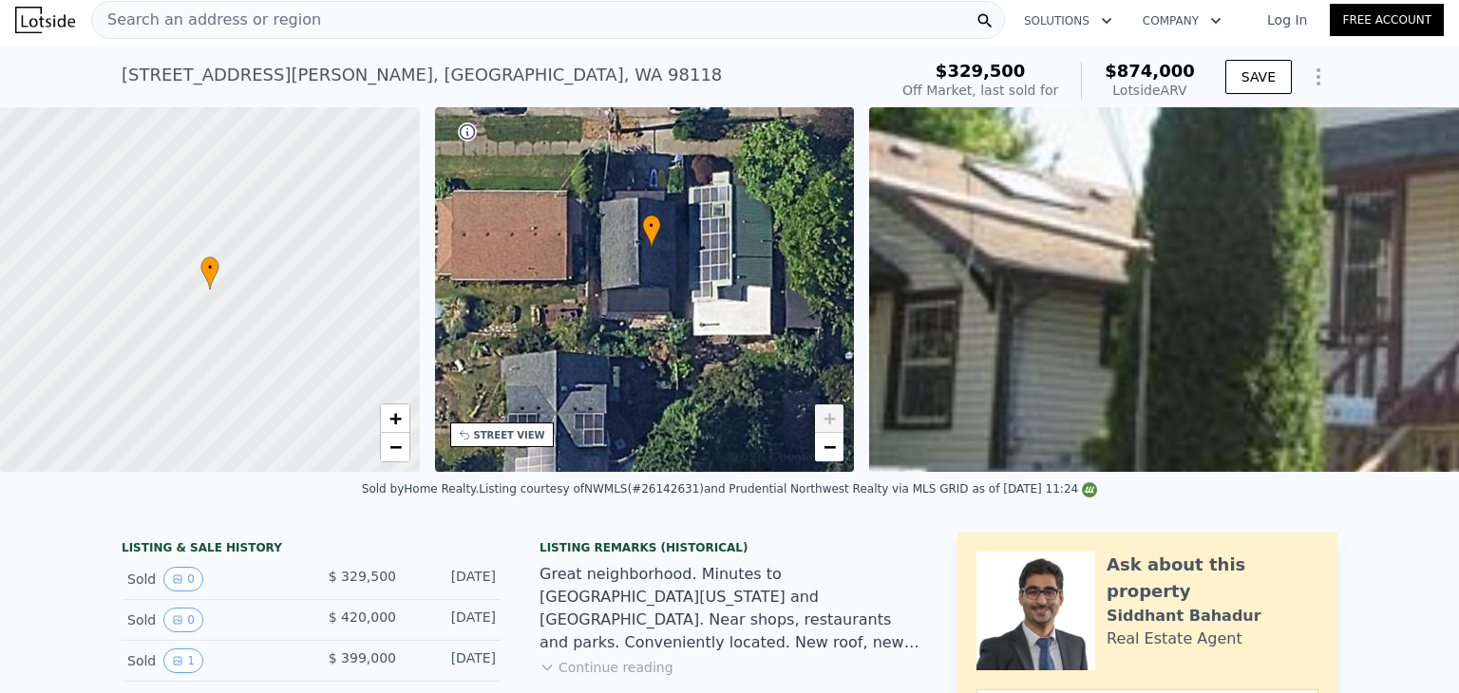
scroll to position [0, 0]
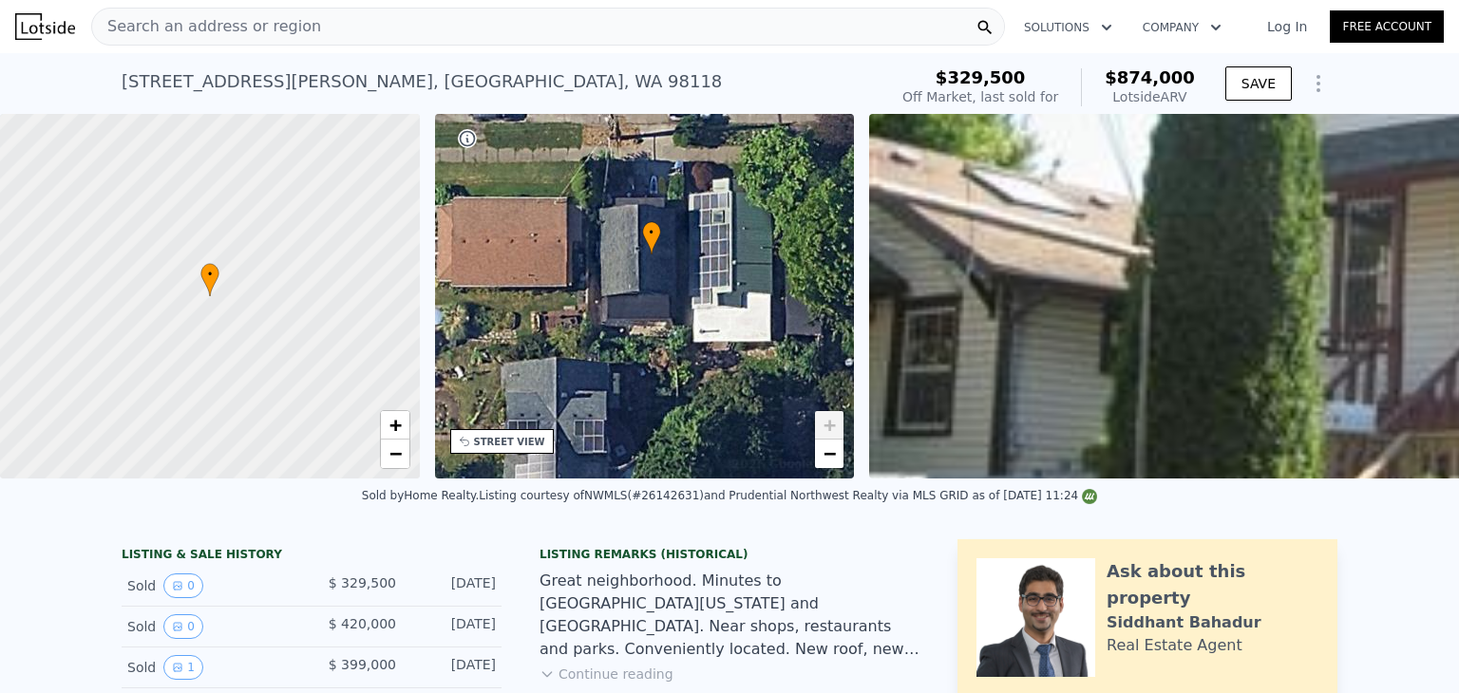
click at [216, 20] on span "Search an address or region" at bounding box center [206, 26] width 229 height 23
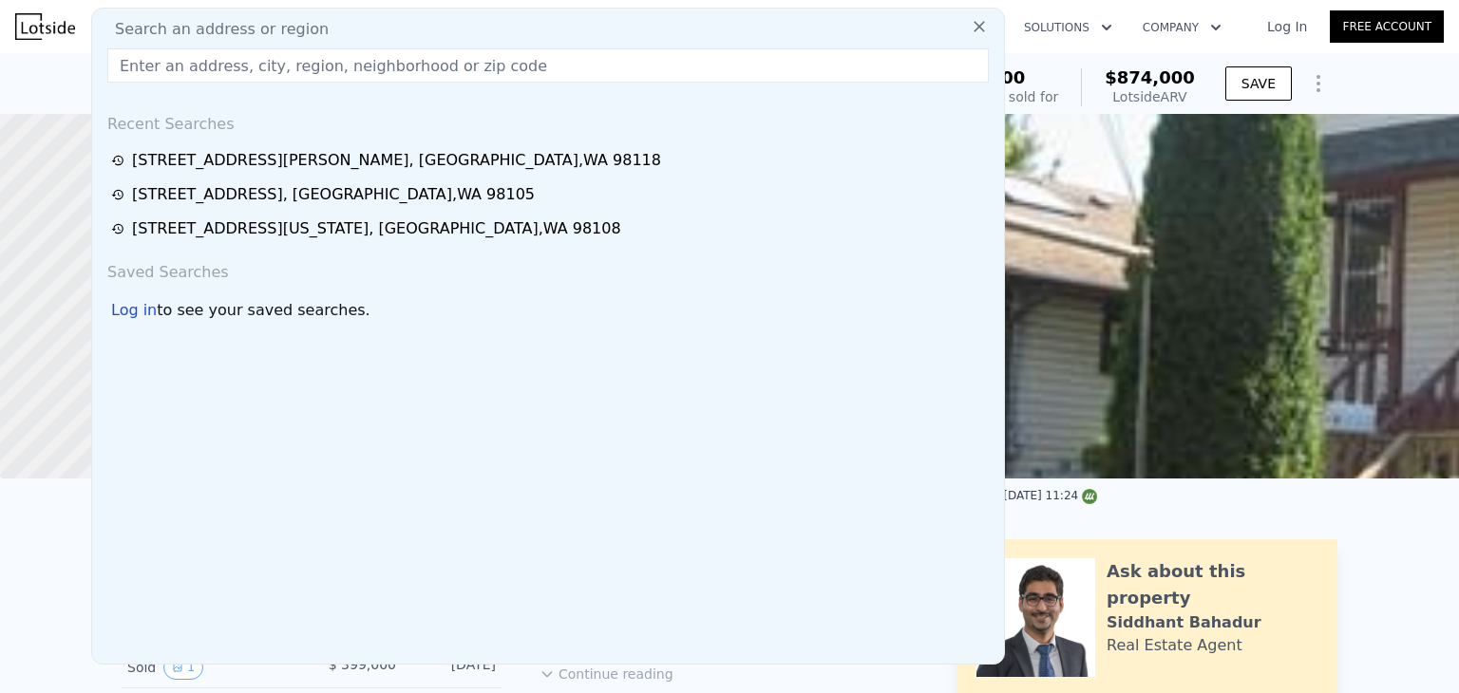
click at [206, 66] on input "text" at bounding box center [547, 65] width 881 height 34
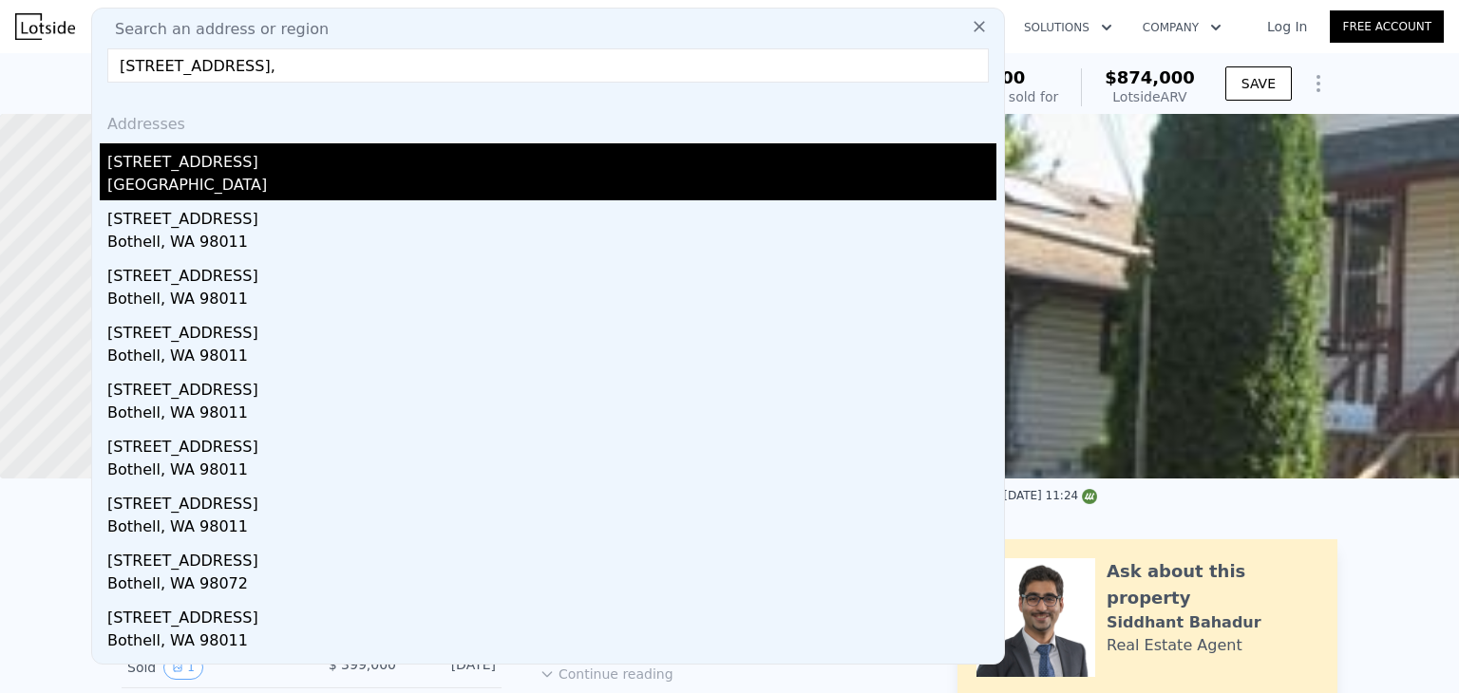
type input "[STREET_ADDRESS],"
click at [287, 164] on div "[STREET_ADDRESS]" at bounding box center [551, 158] width 889 height 30
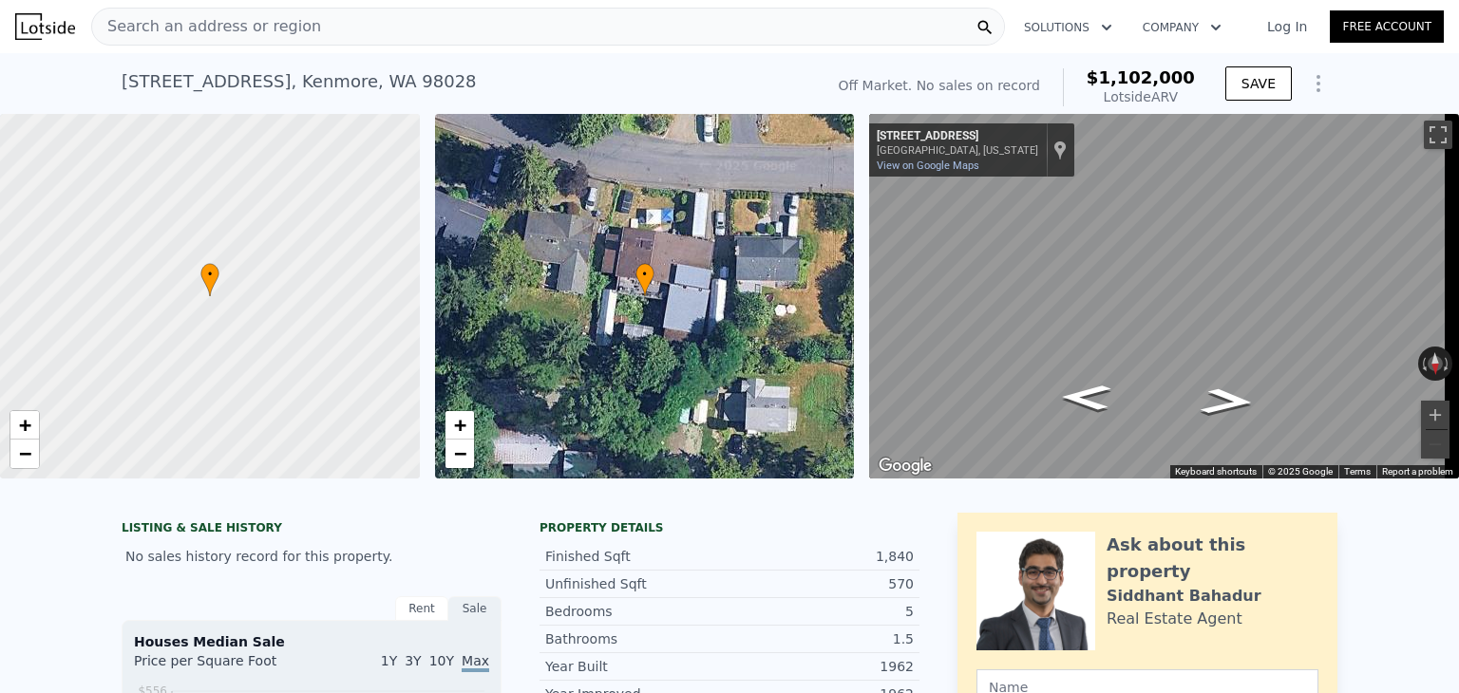
click at [593, 28] on div "Search an address or region" at bounding box center [548, 27] width 914 height 38
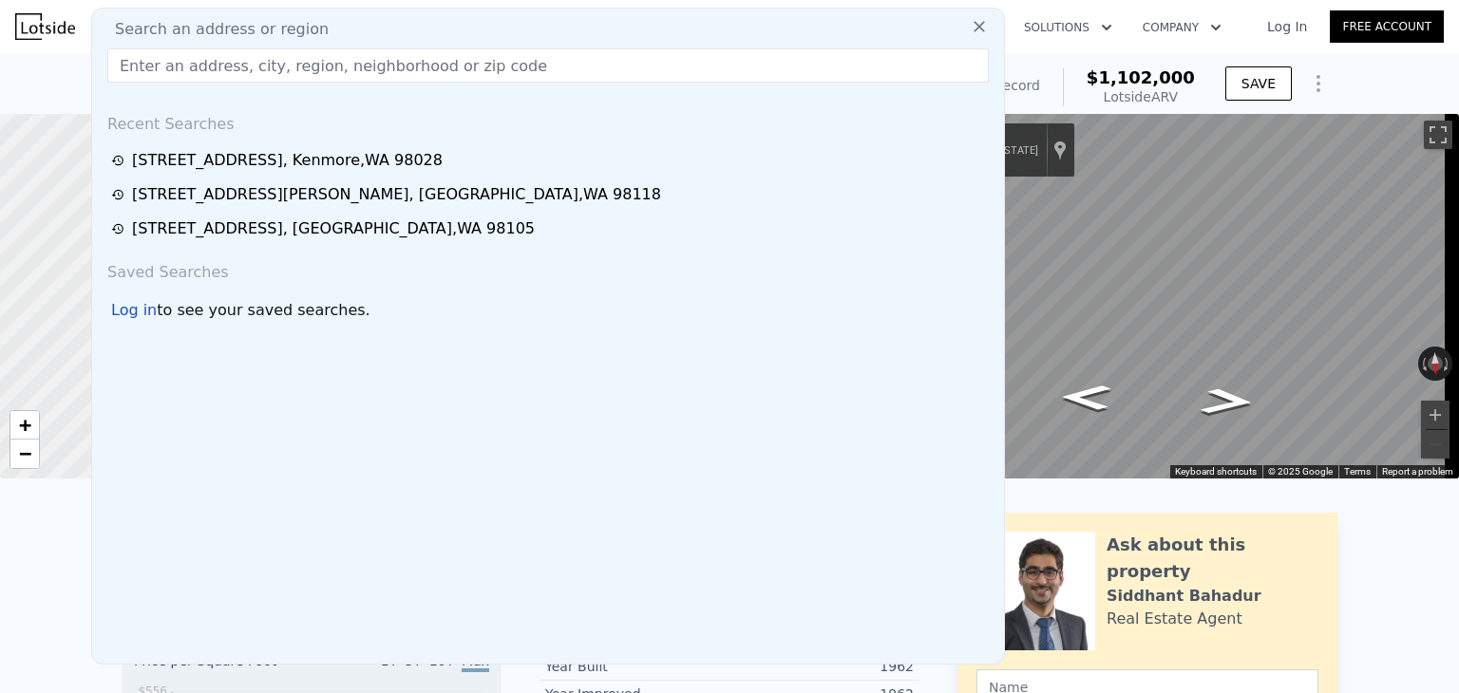
click at [491, 57] on input "text" at bounding box center [547, 65] width 881 height 34
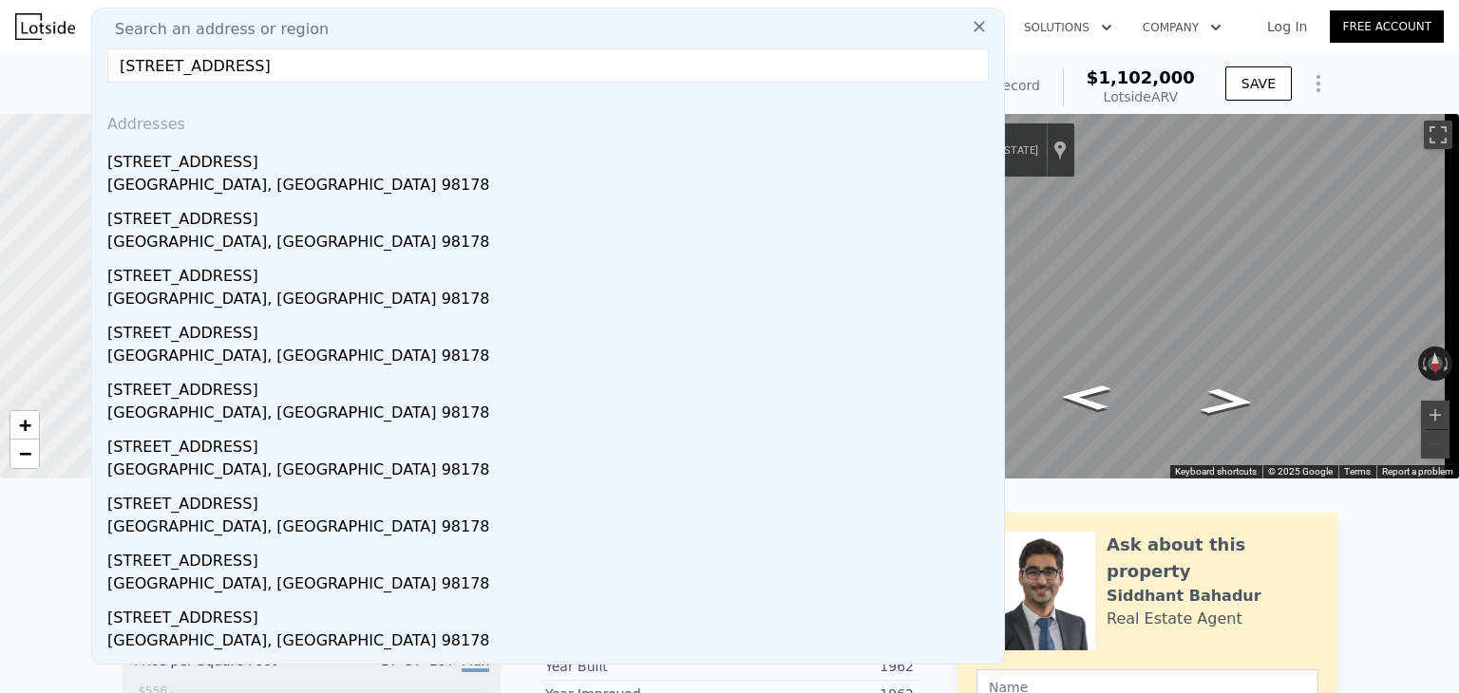
type input "[STREET_ADDRESS]"
click at [423, 167] on div "[STREET_ADDRESS]" at bounding box center [551, 158] width 889 height 30
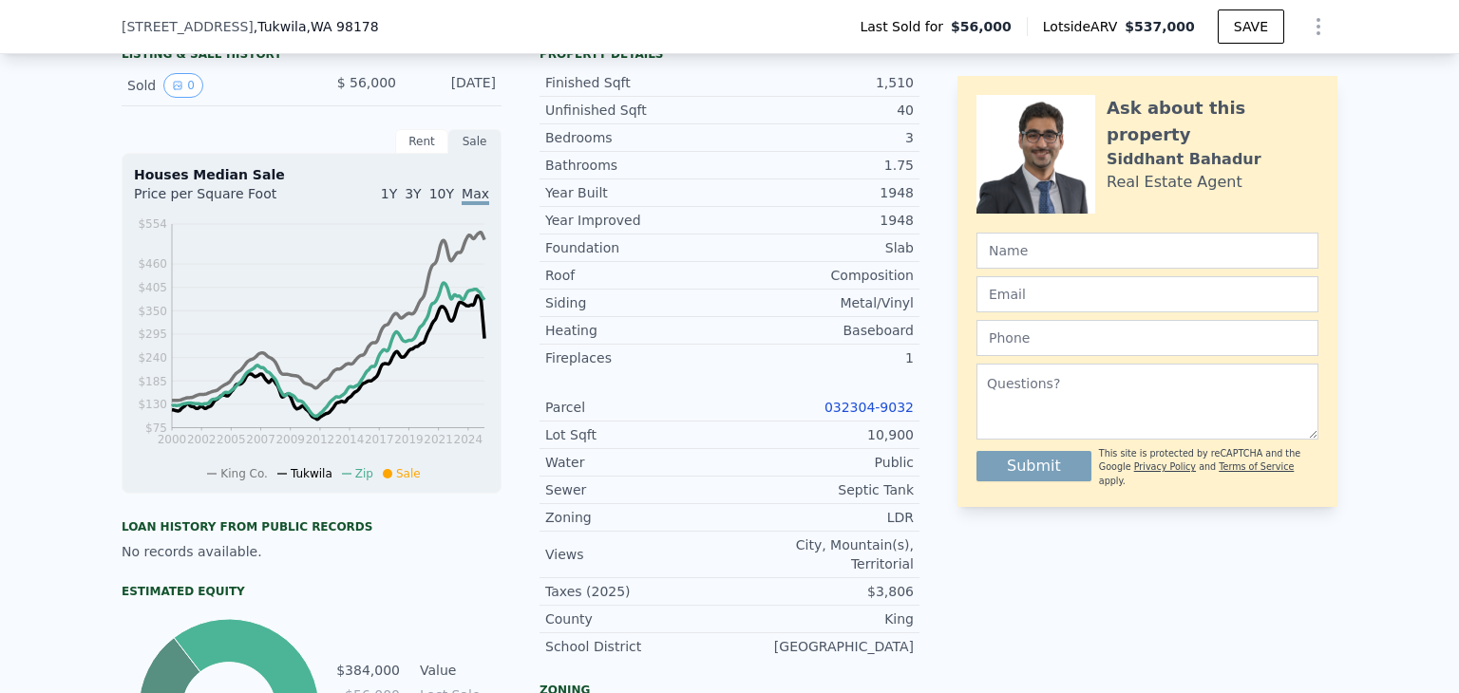
scroll to position [657, 0]
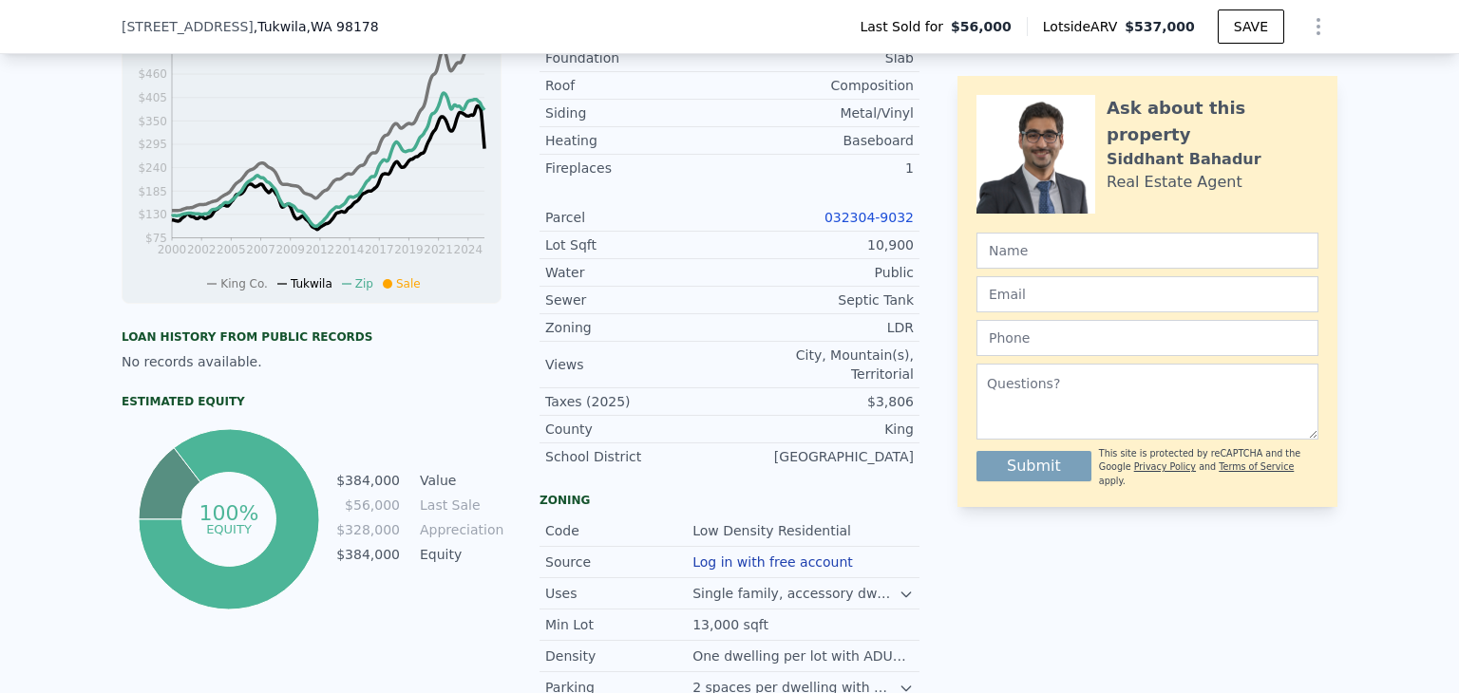
click at [854, 225] on link "032304-9032" at bounding box center [868, 217] width 89 height 15
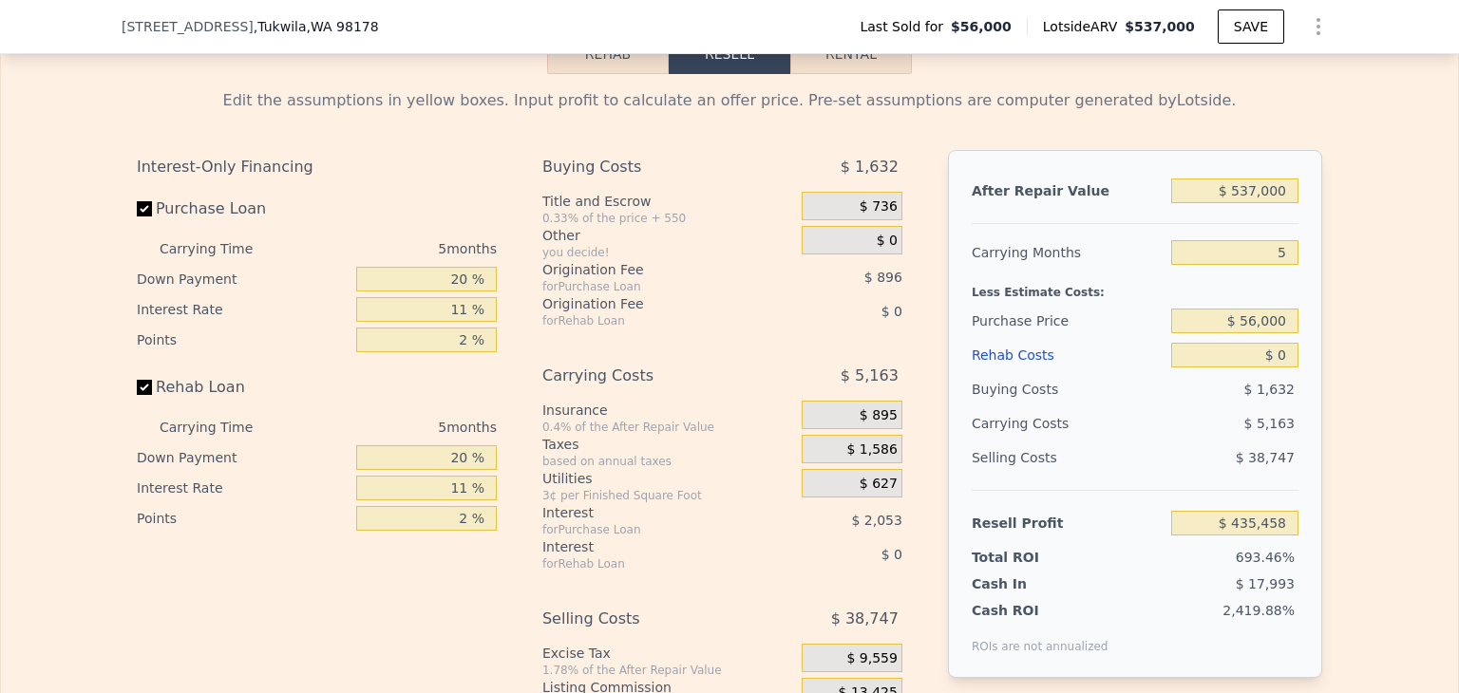
scroll to position [2652, 0]
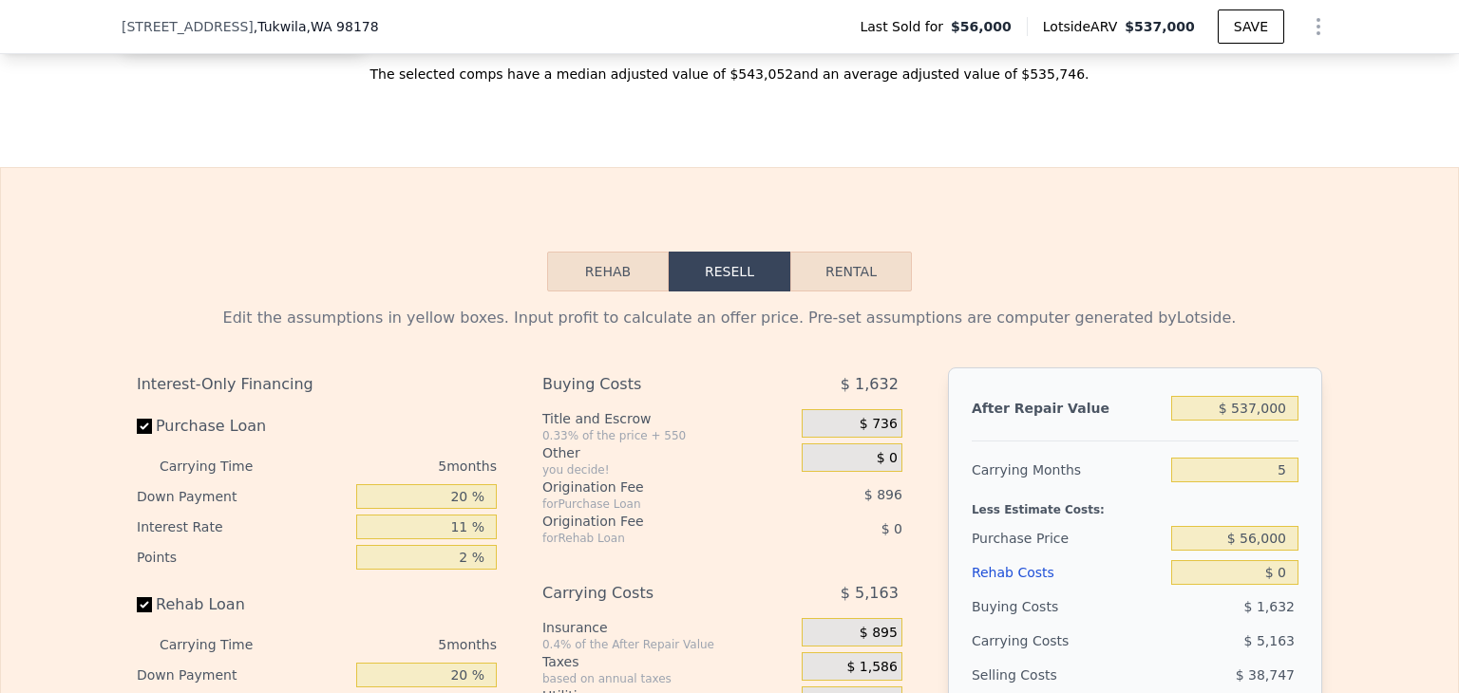
click at [610, 272] on button "Rehab" at bounding box center [608, 272] width 122 height 40
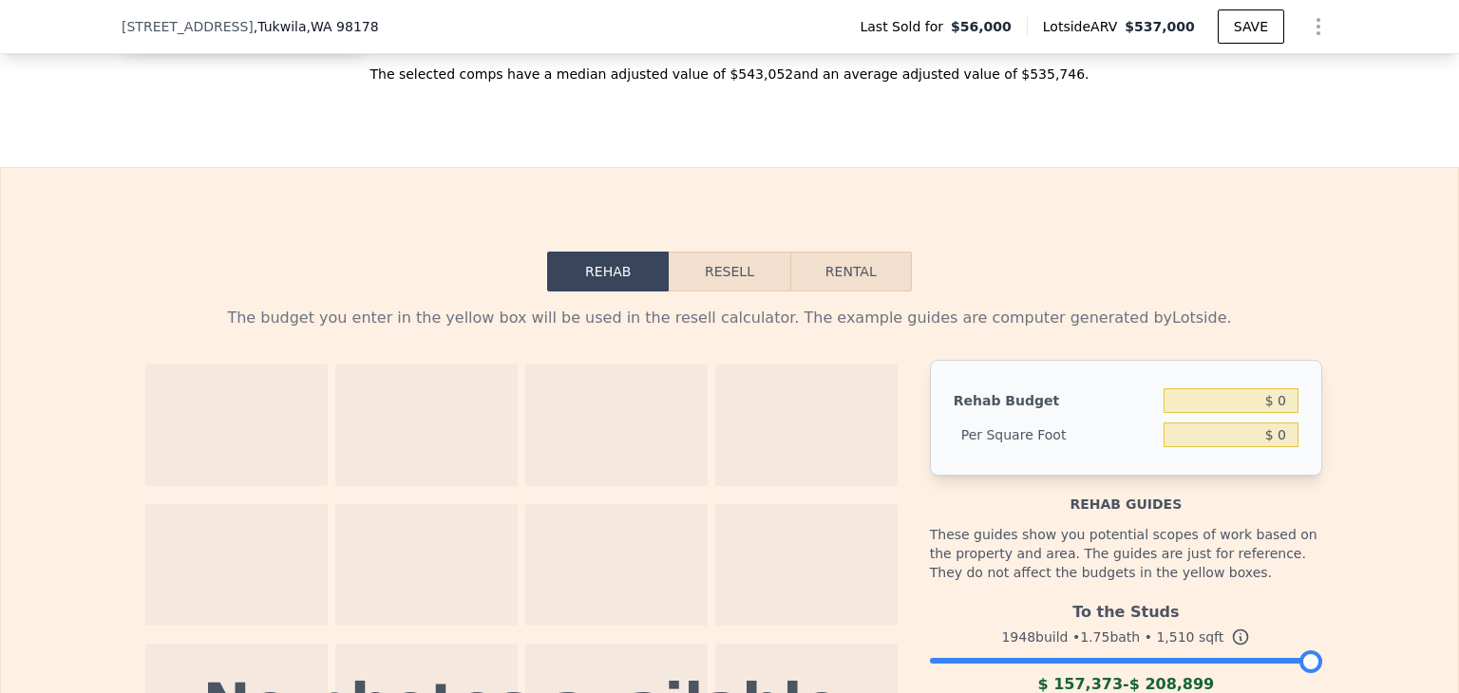
click at [1212, 651] on div "1948 build • 1.75 bath • 1,510 sqft" at bounding box center [1126, 637] width 392 height 27
click at [1192, 659] on div at bounding box center [1126, 656] width 392 height 11
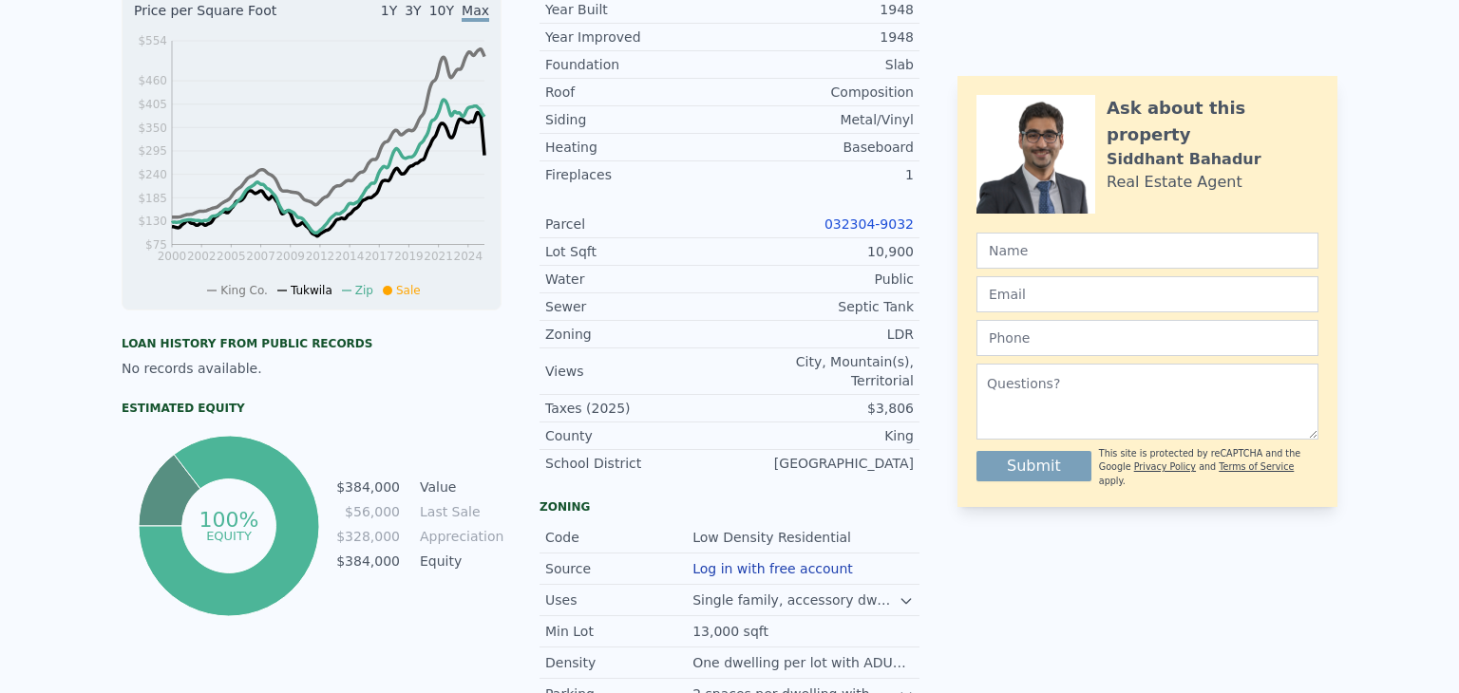
scroll to position [0, 0]
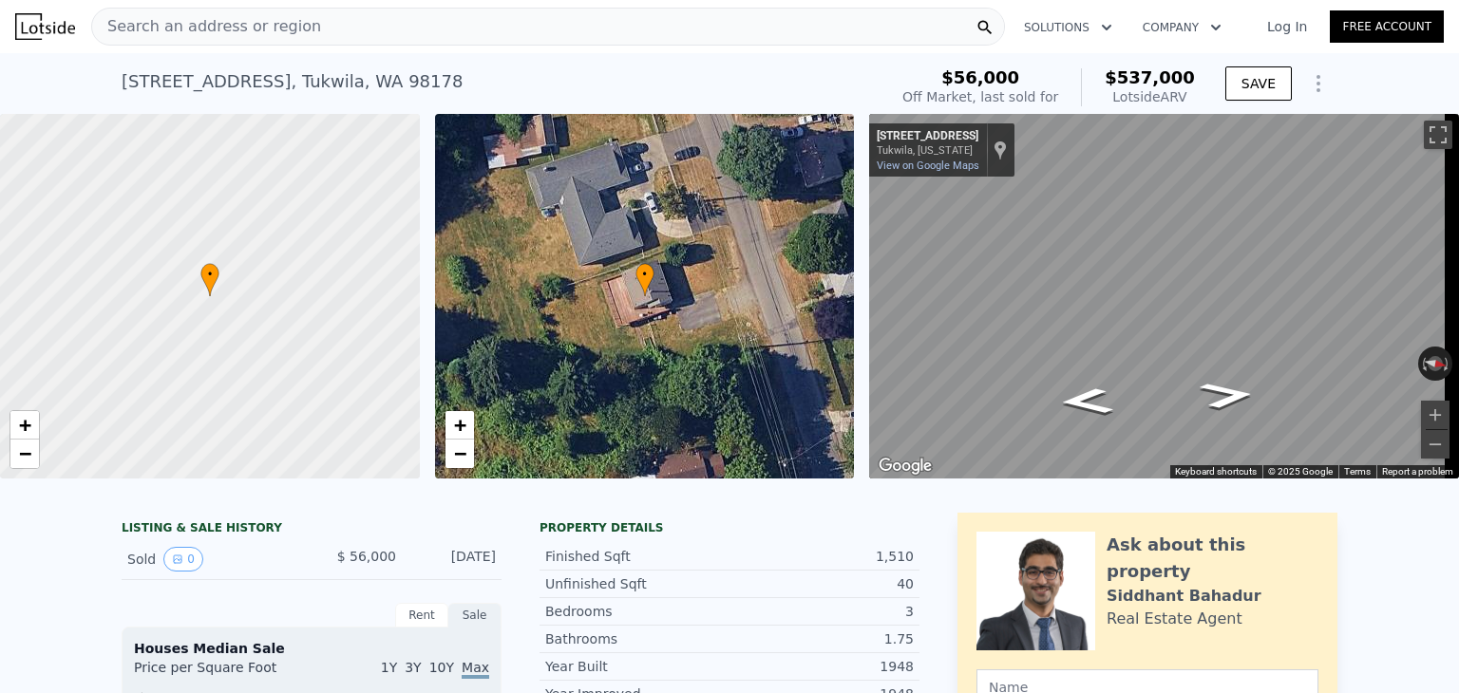
click at [371, 18] on div "Search an address or region" at bounding box center [548, 27] width 914 height 38
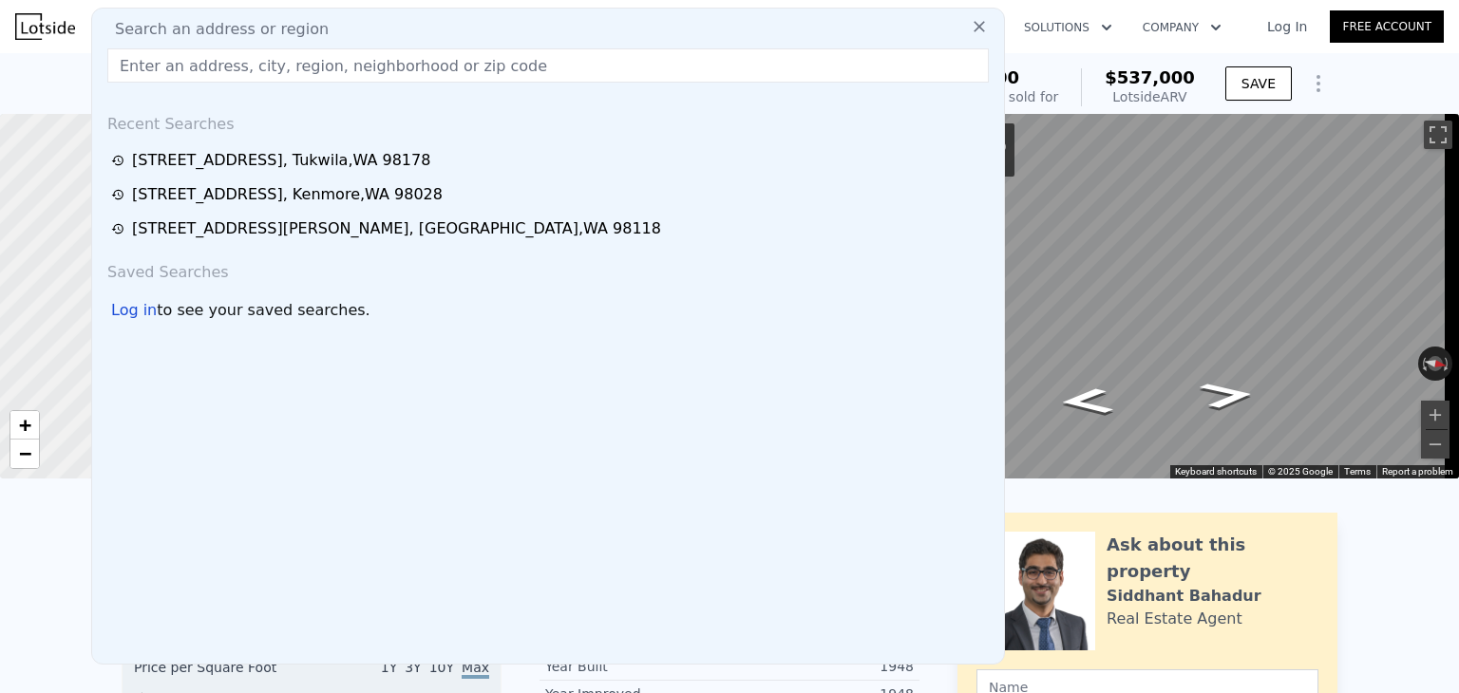
click at [332, 63] on input "text" at bounding box center [547, 65] width 881 height 34
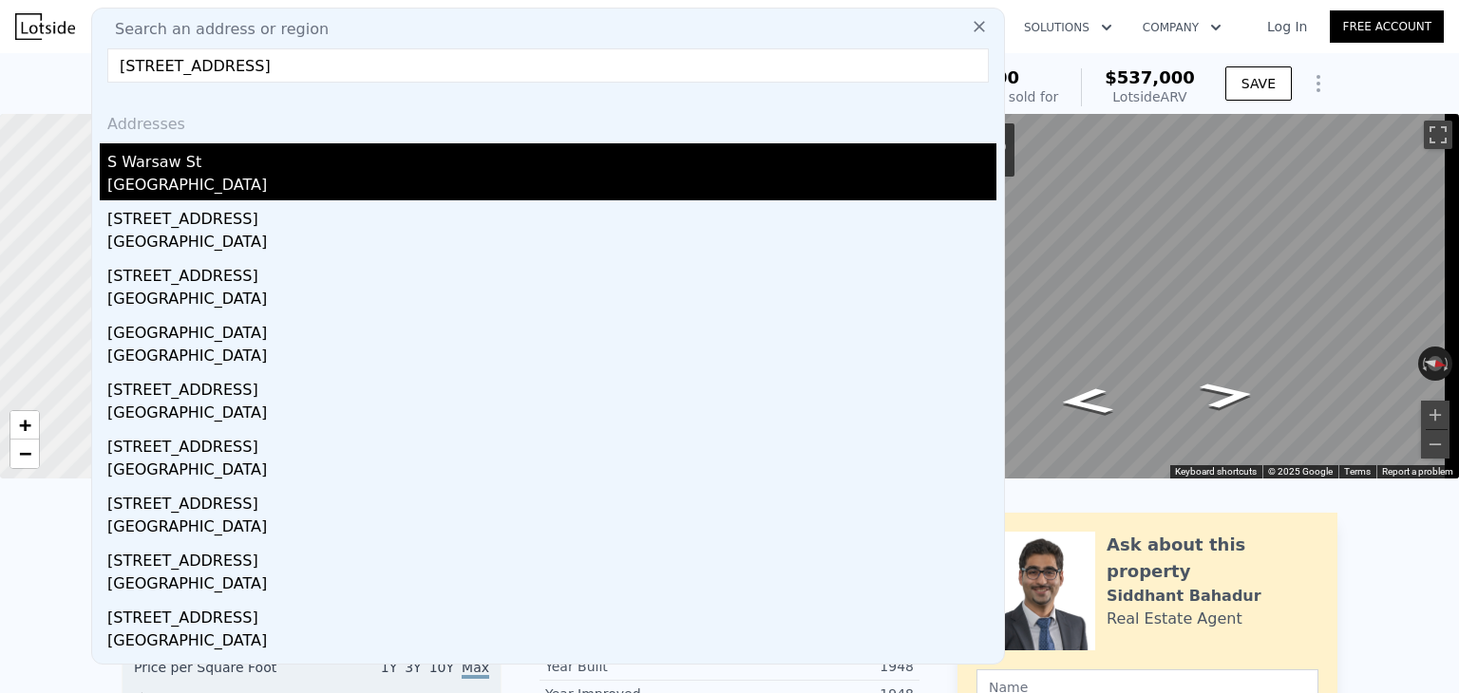
type input "[STREET_ADDRESS]"
click at [315, 175] on div "[GEOGRAPHIC_DATA]" at bounding box center [551, 187] width 889 height 27
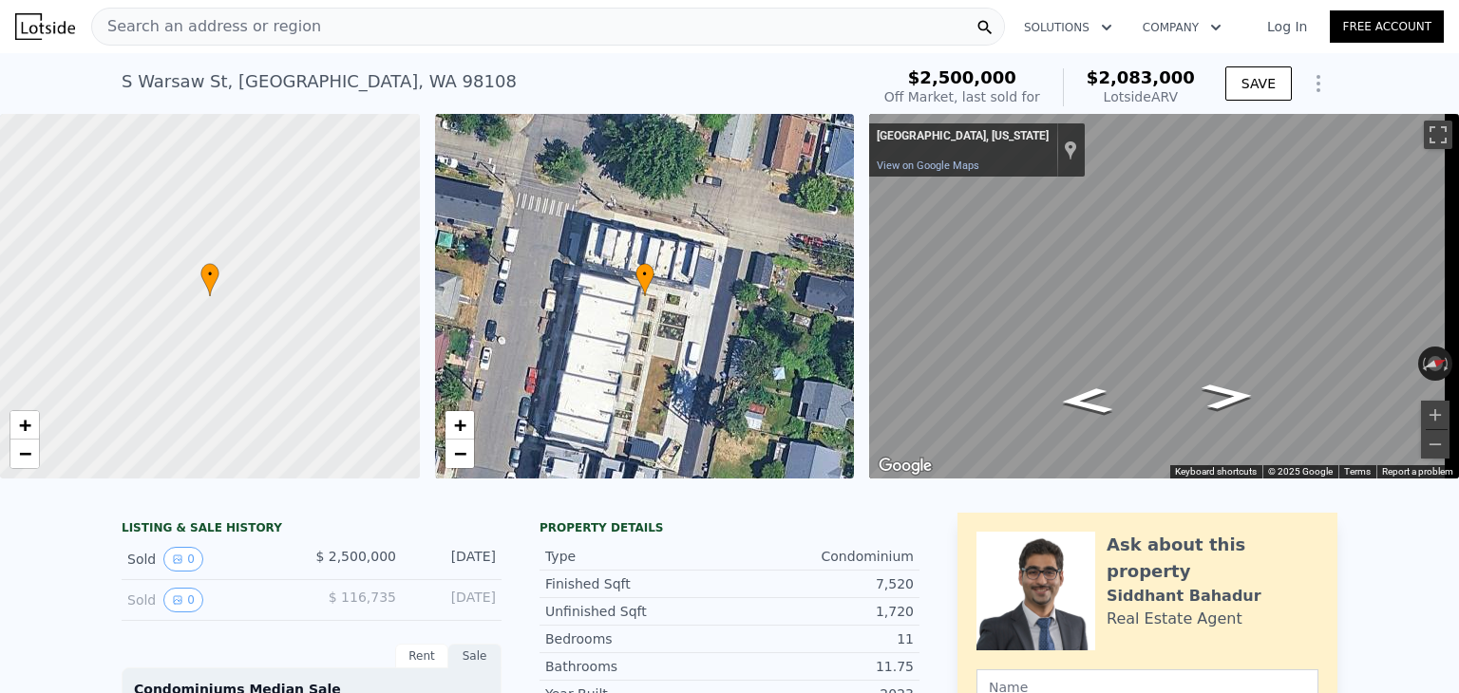
click at [283, 28] on span "Search an address or region" at bounding box center [206, 26] width 229 height 23
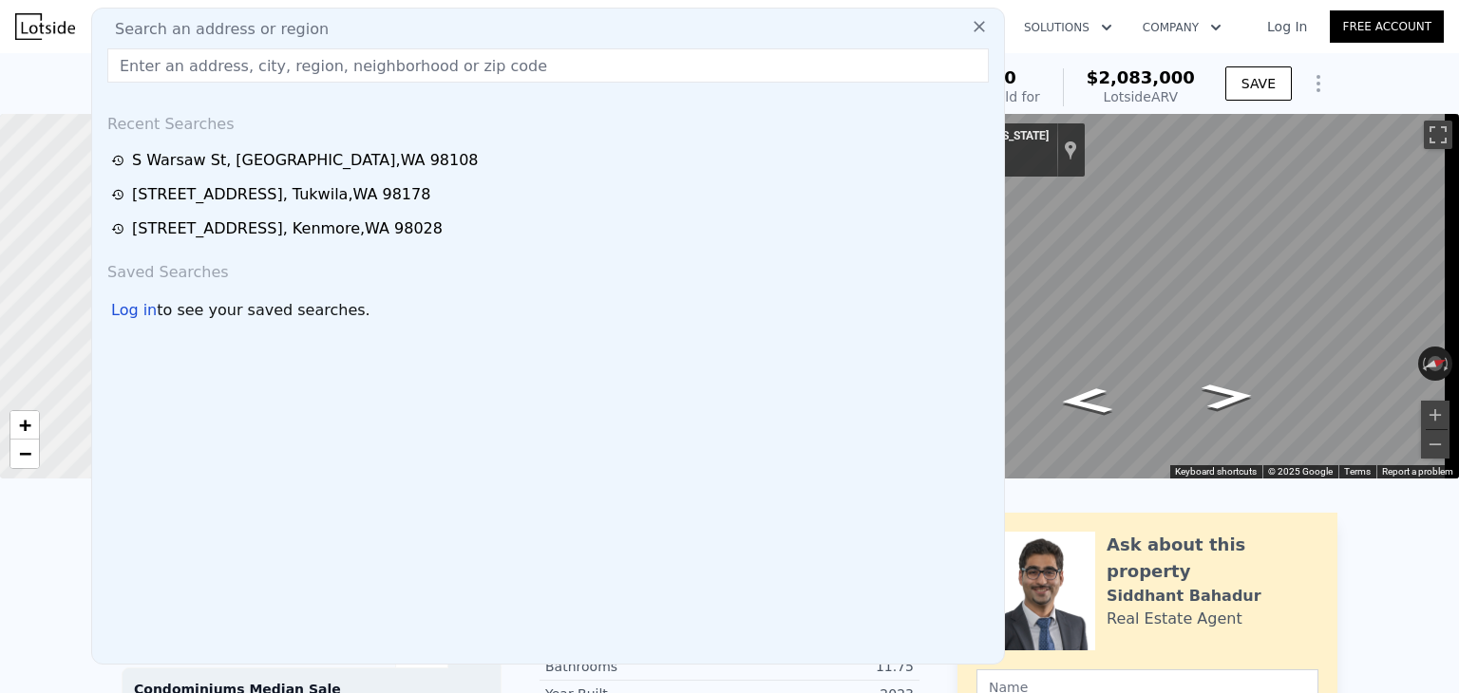
click at [258, 66] on input "text" at bounding box center [547, 65] width 881 height 34
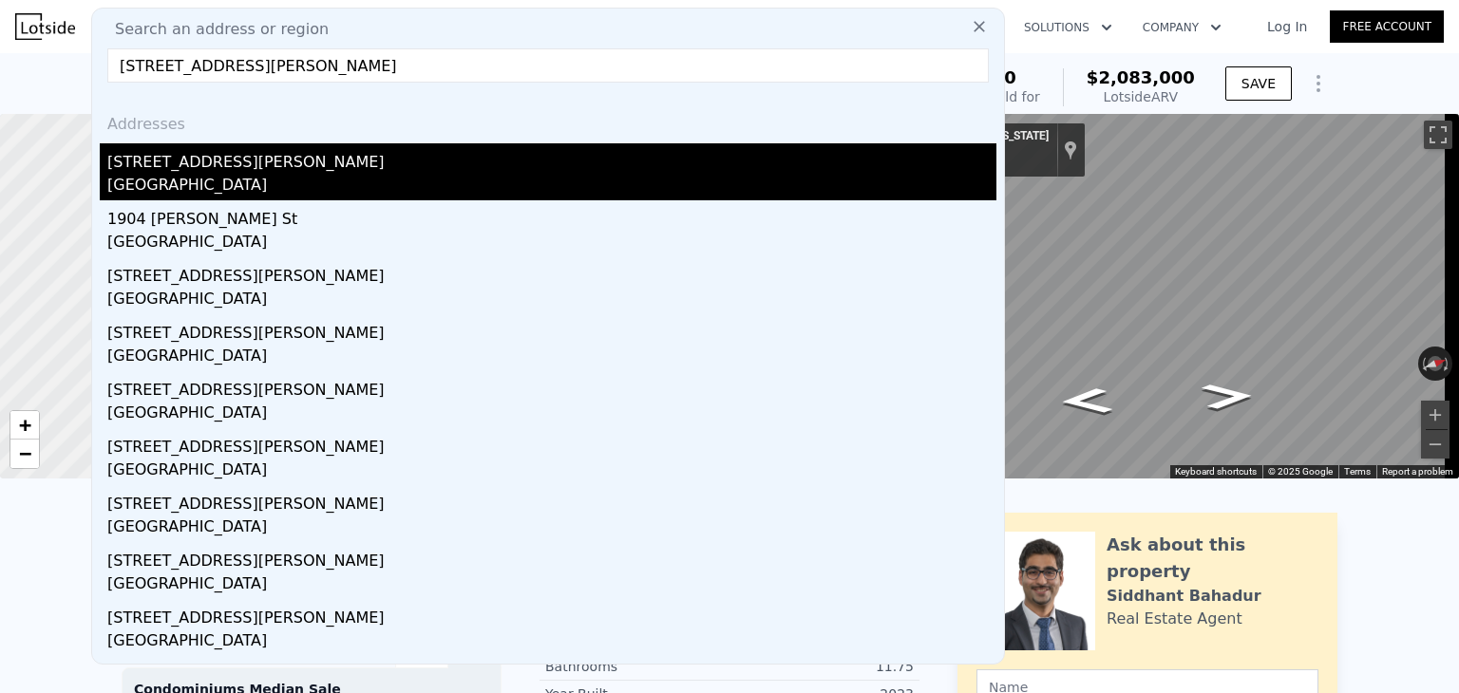
type input "[STREET_ADDRESS][PERSON_NAME]"
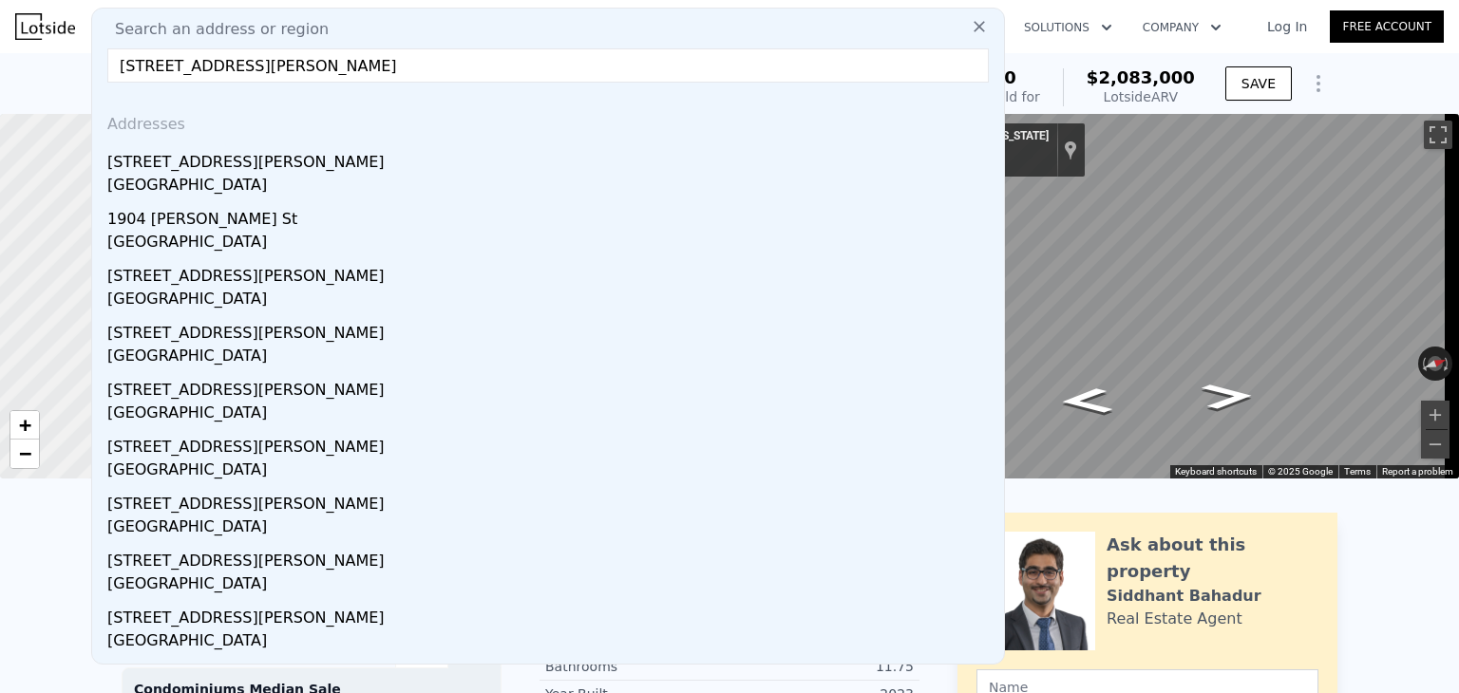
drag, startPoint x: 417, startPoint y: 168, endPoint x: 728, endPoint y: 317, distance: 345.4
click at [417, 168] on div "[STREET_ADDRESS][PERSON_NAME]" at bounding box center [551, 158] width 889 height 30
